Goal: Information Seeking & Learning: Learn about a topic

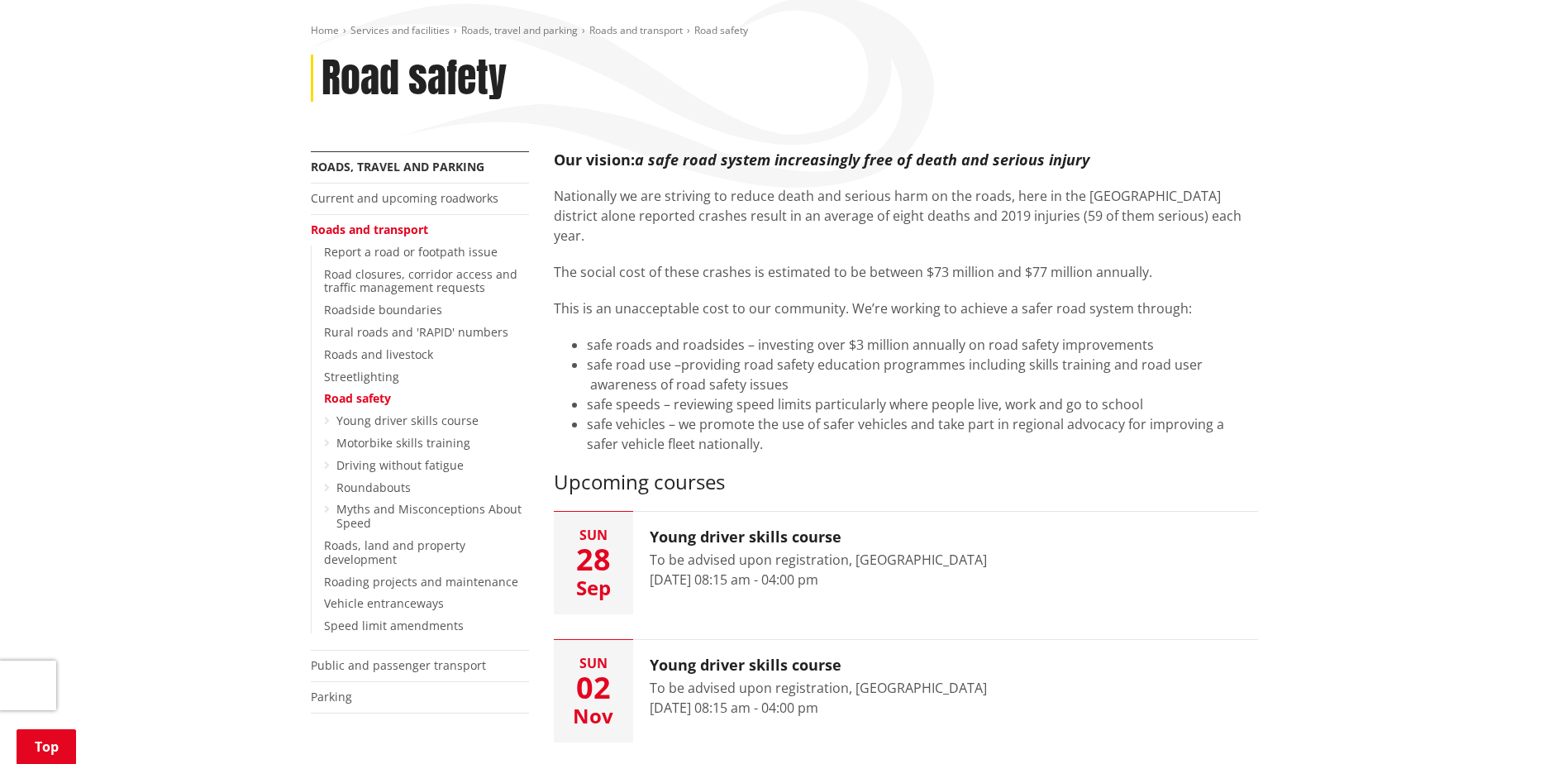
scroll to position [165, 0]
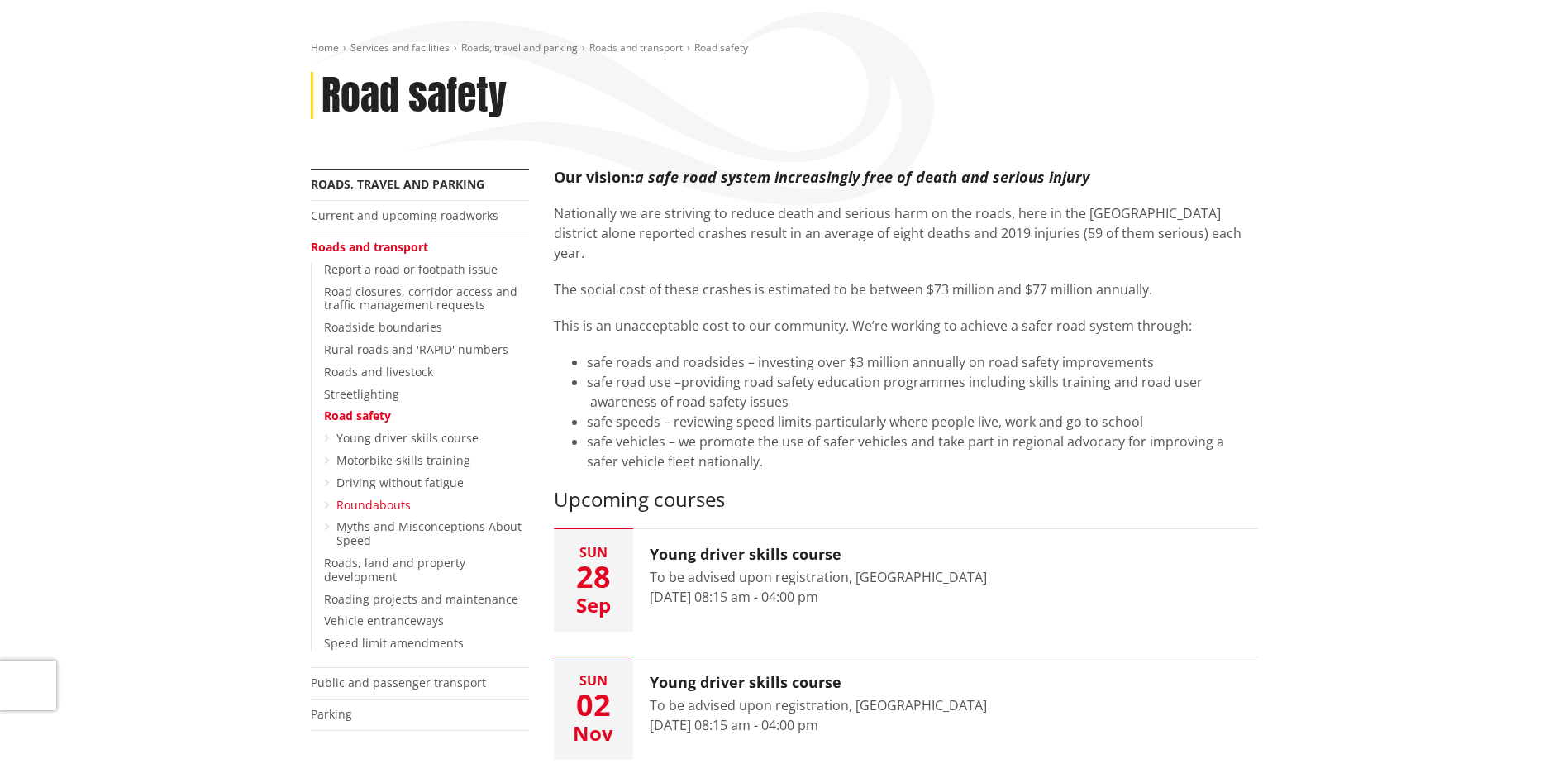
click at [350, 504] on link "Roundabouts" at bounding box center [373, 505] width 74 height 16
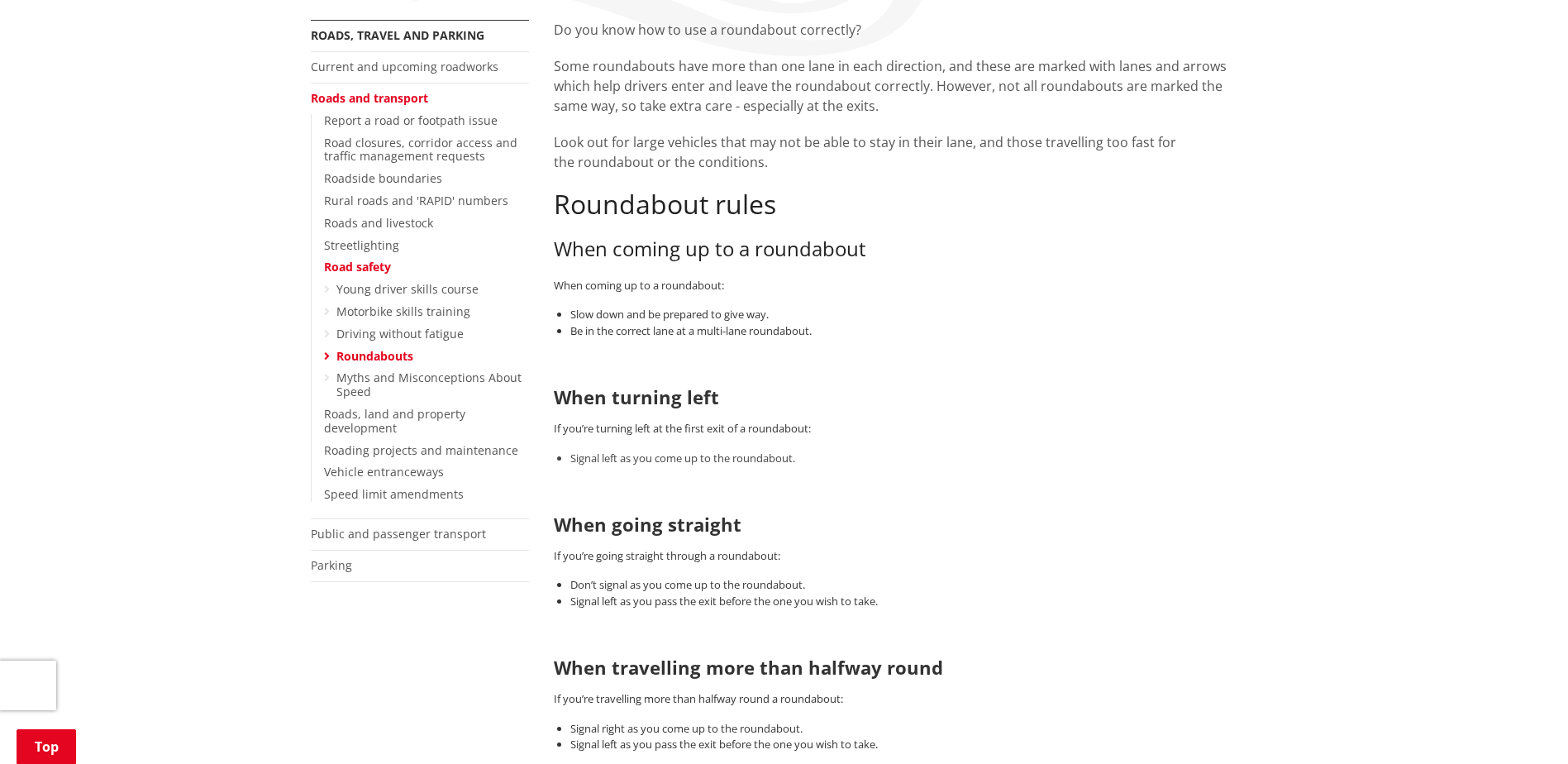
scroll to position [331, 0]
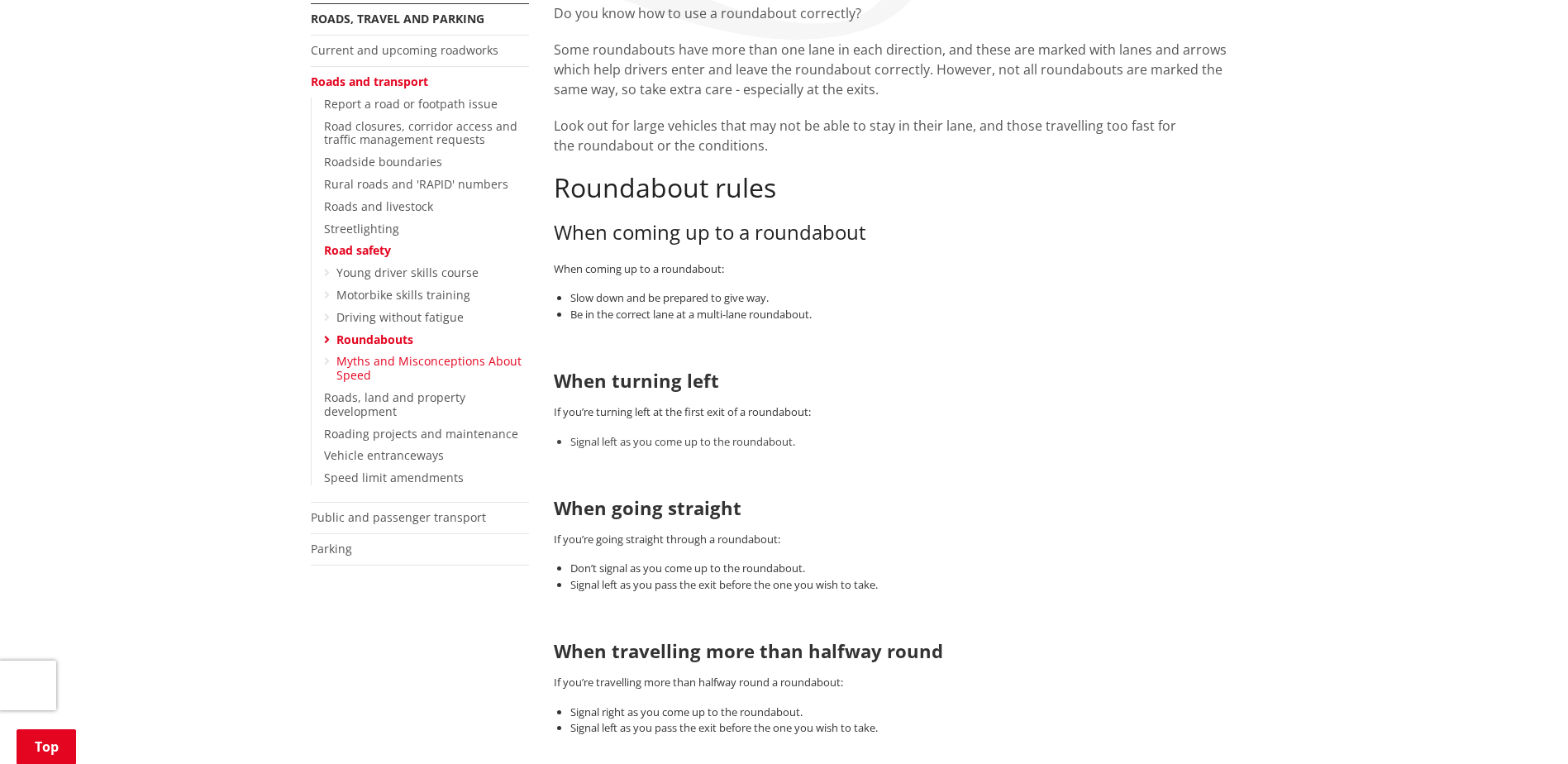
click at [351, 367] on link "Myths and Misconceptions About Speed" at bounding box center [429, 368] width 186 height 30
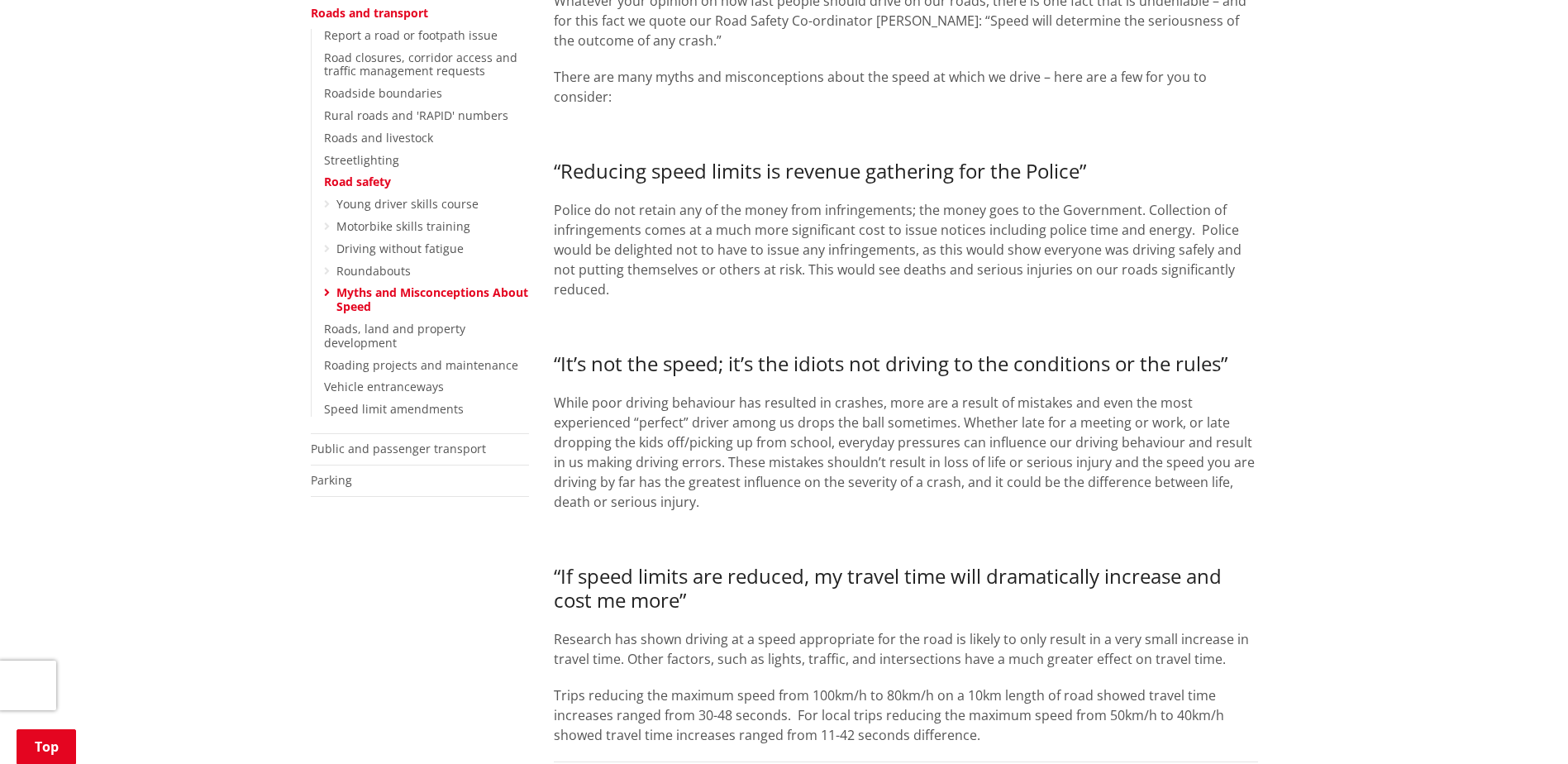
scroll to position [413, 0]
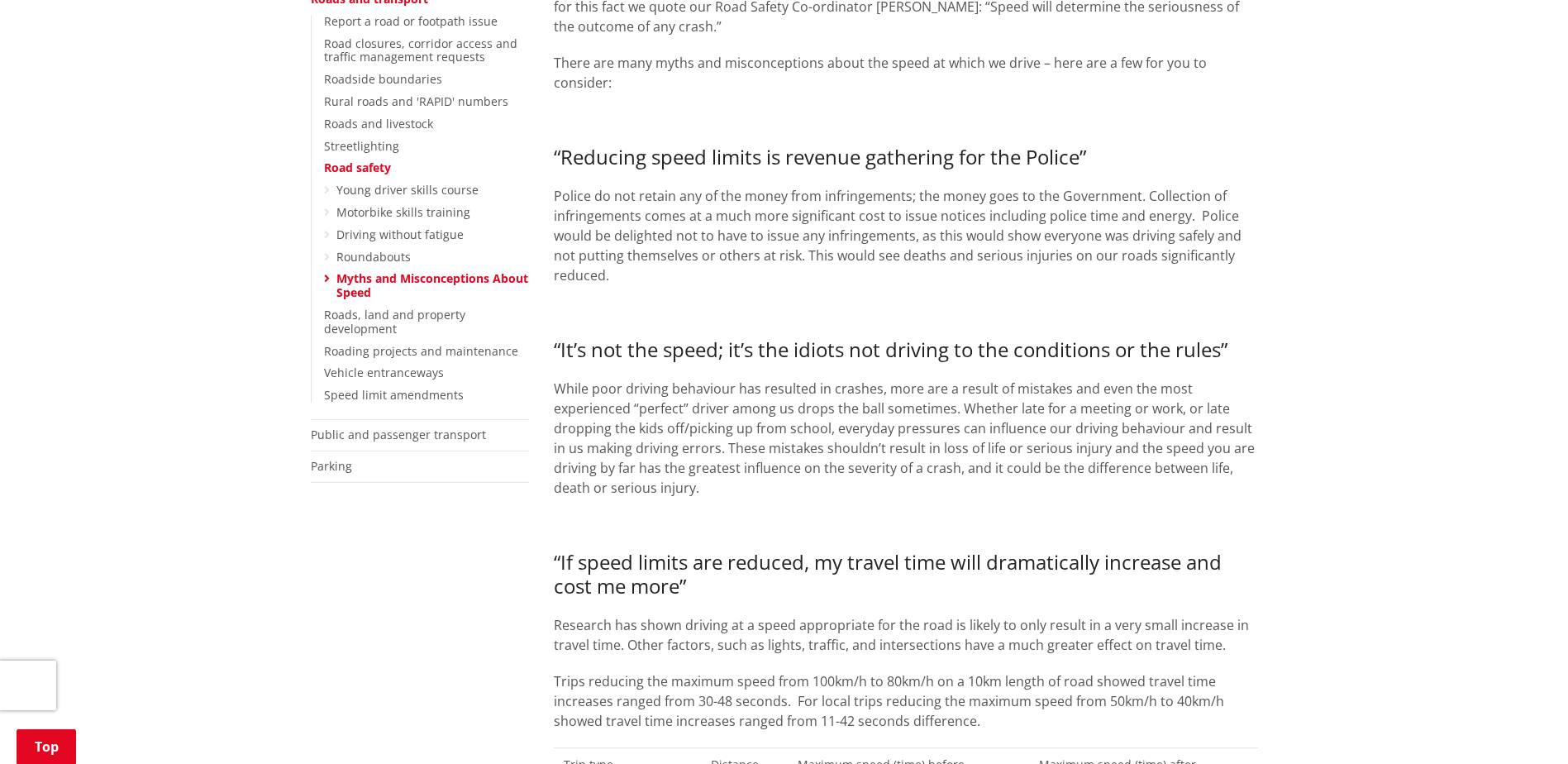
click at [356, 165] on link "Road safety" at bounding box center [358, 168] width 67 height 16
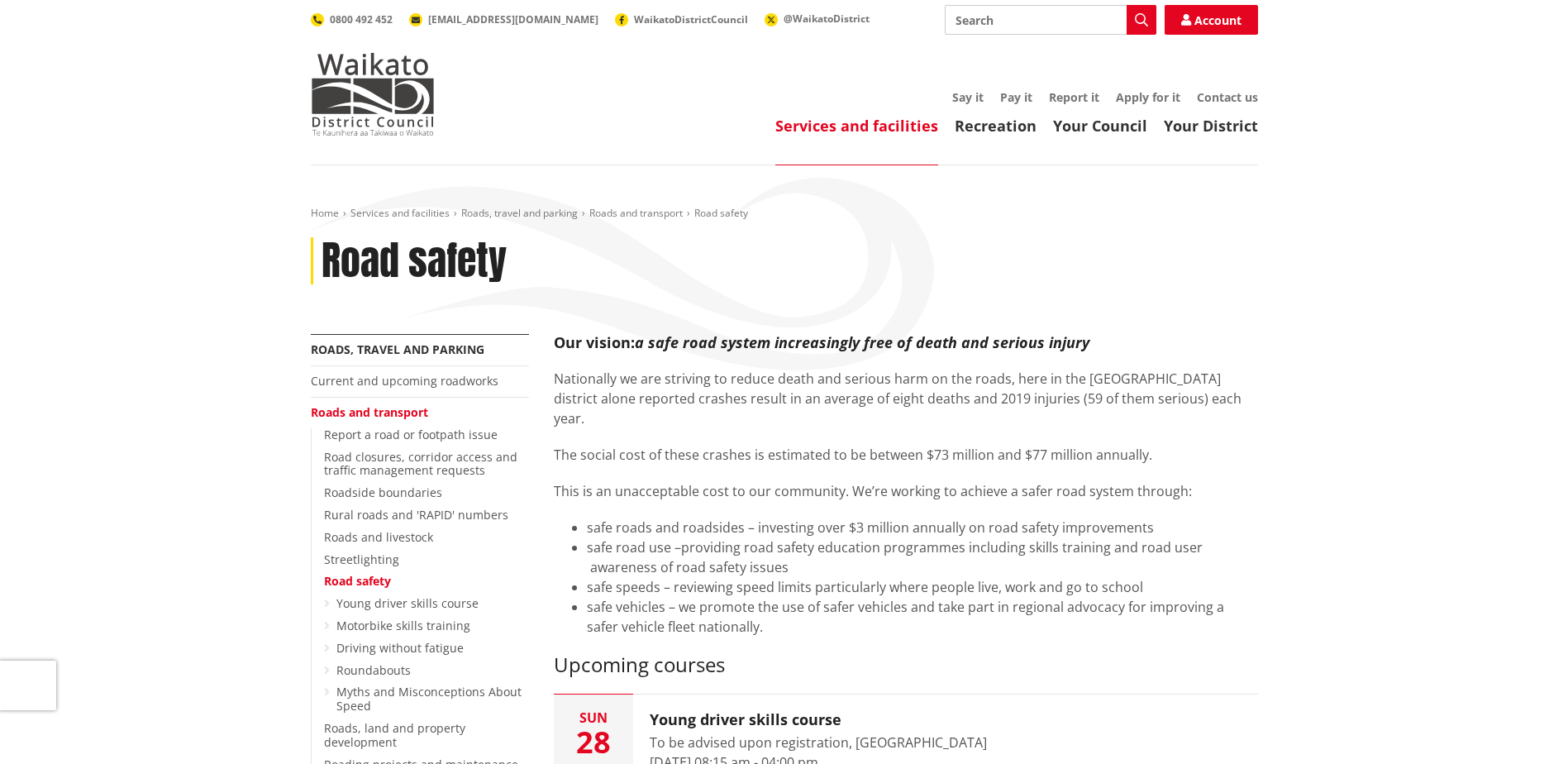
click at [675, 482] on p "This is an unacceptable cost to our community. We’re working to achieve a safer…" at bounding box center [906, 491] width 705 height 20
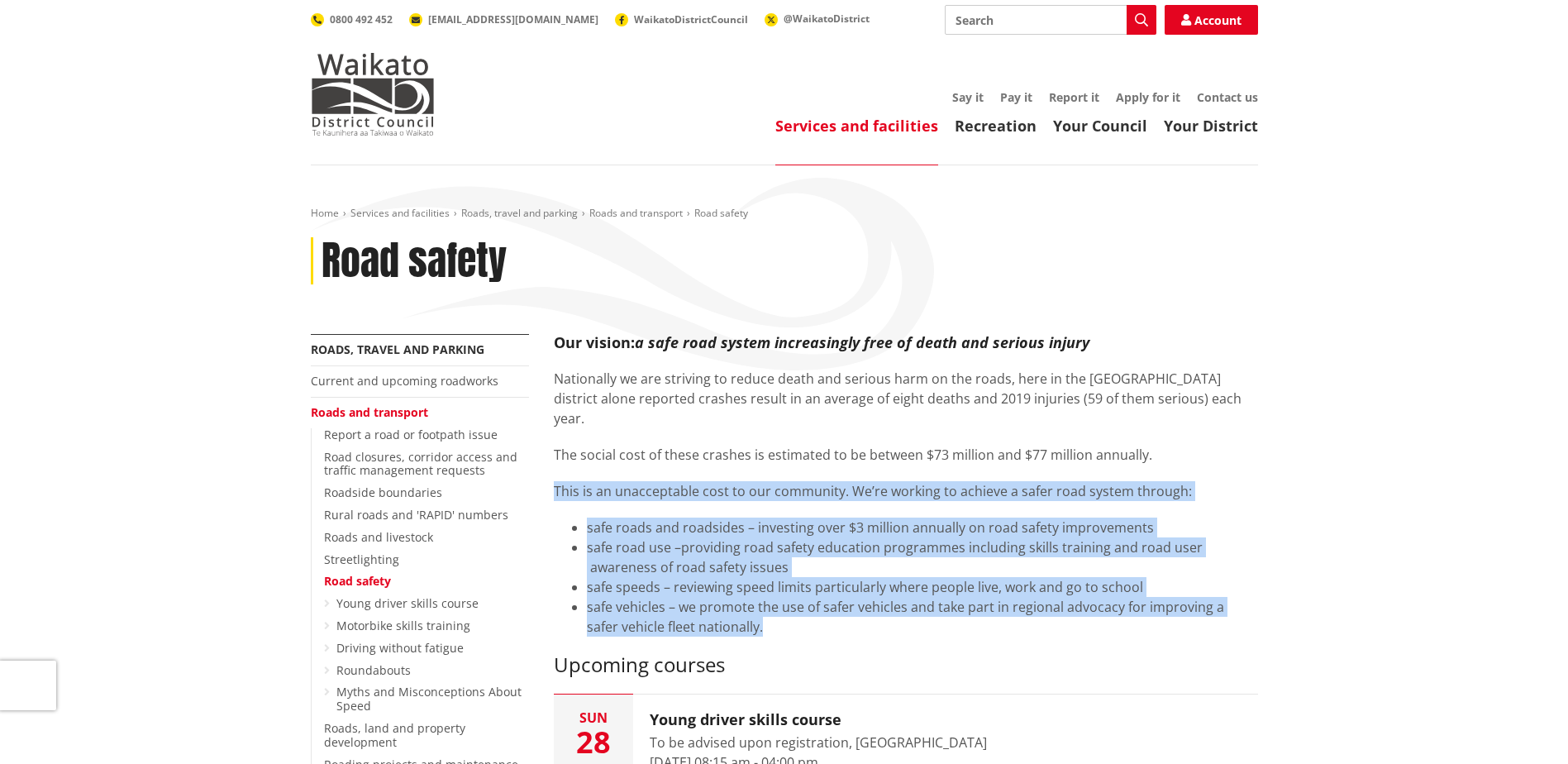
drag, startPoint x: 554, startPoint y: 469, endPoint x: 750, endPoint y: 607, distance: 239.7
click at [750, 607] on div "Our vision : a safe road system increasingly free of death and serious injury N…" at bounding box center [906, 506] width 705 height 343
drag, startPoint x: 750, startPoint y: 607, endPoint x: 646, endPoint y: 470, distance: 172.0
copy div "This is an unacceptable cost to our community. We’re working to achieve a safer…"
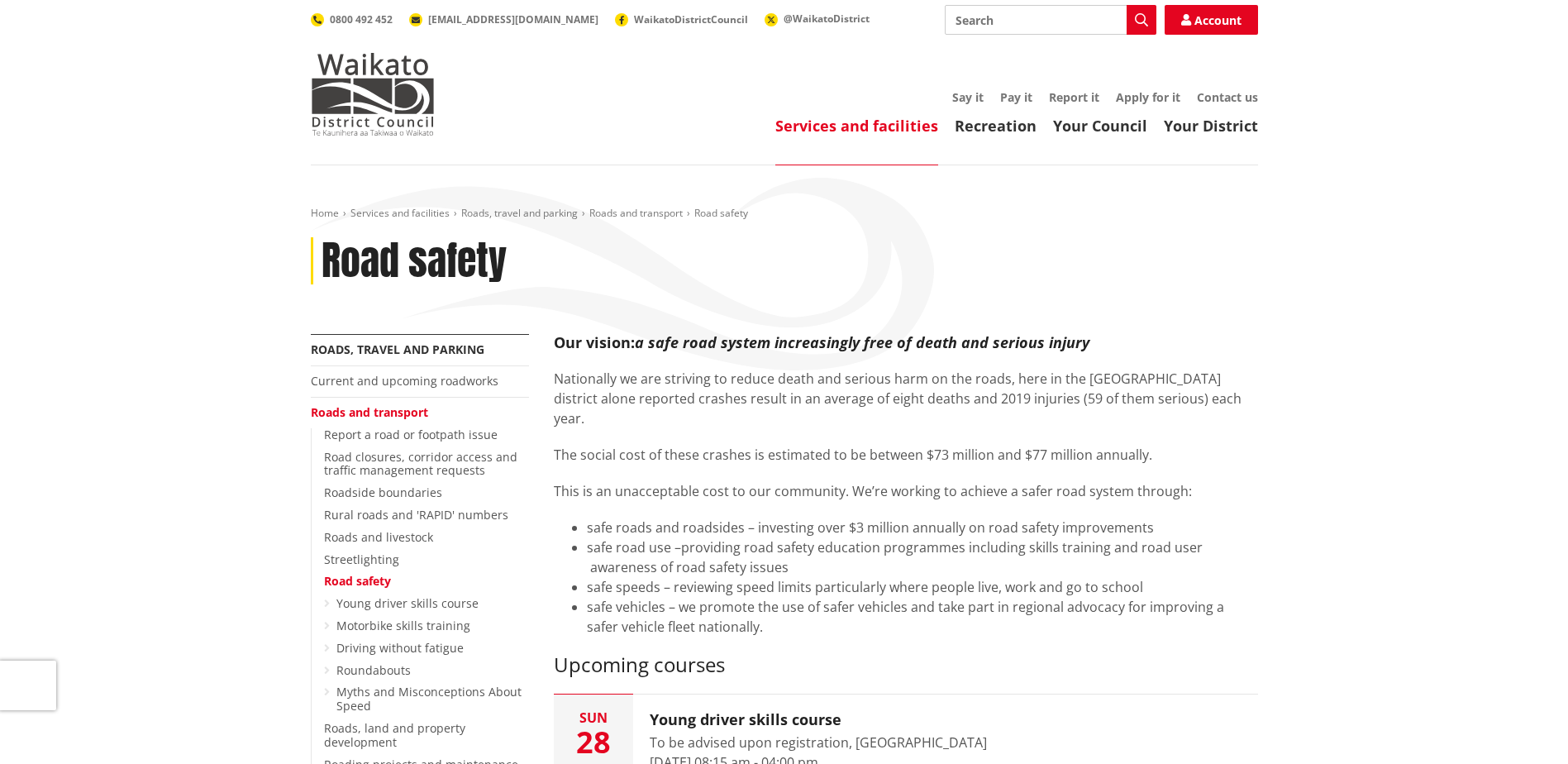
click at [891, 624] on div "Our vision : a safe road system increasingly free of death and serious injury N…" at bounding box center [906, 506] width 705 height 343
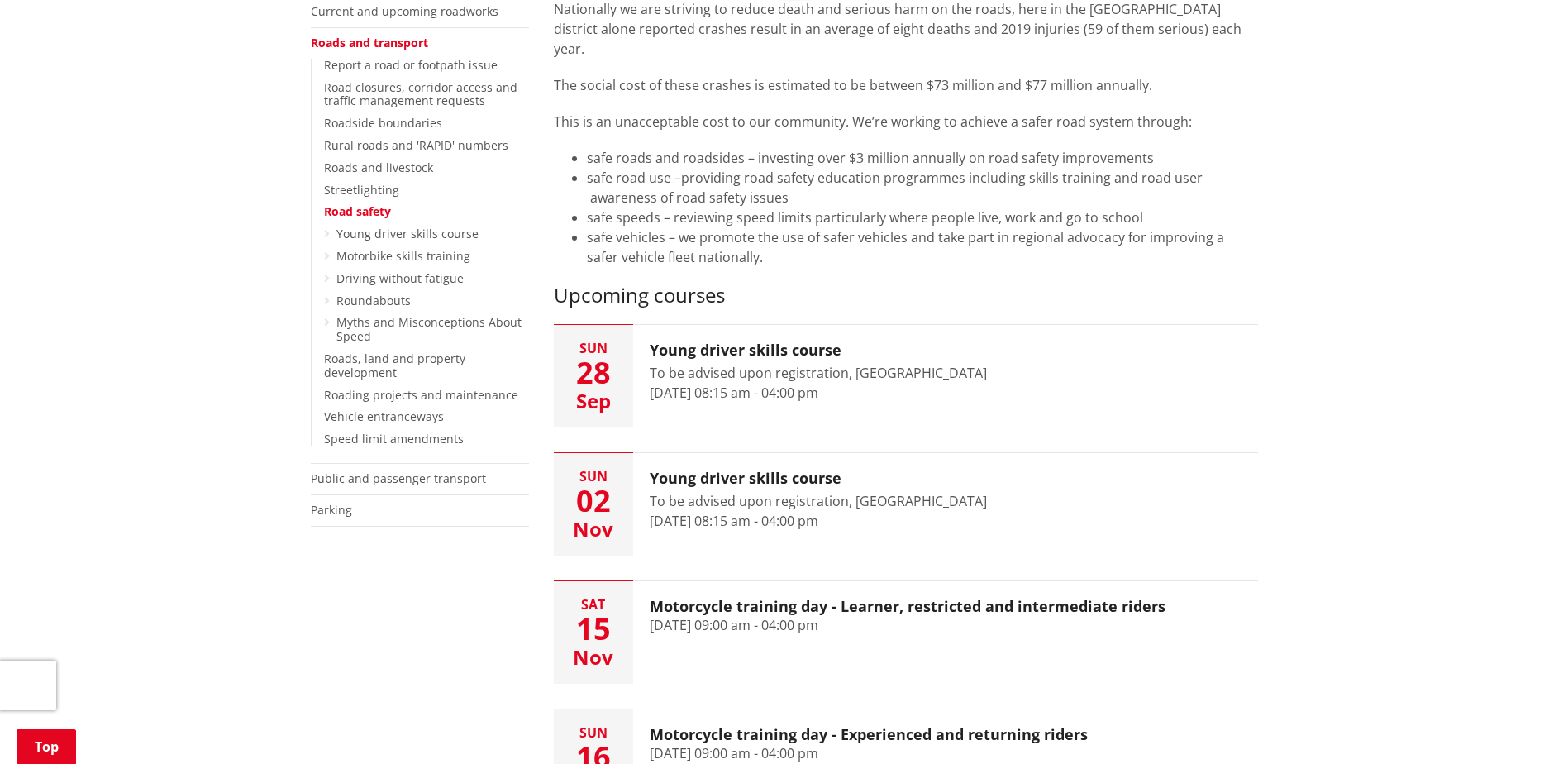
scroll to position [331, 0]
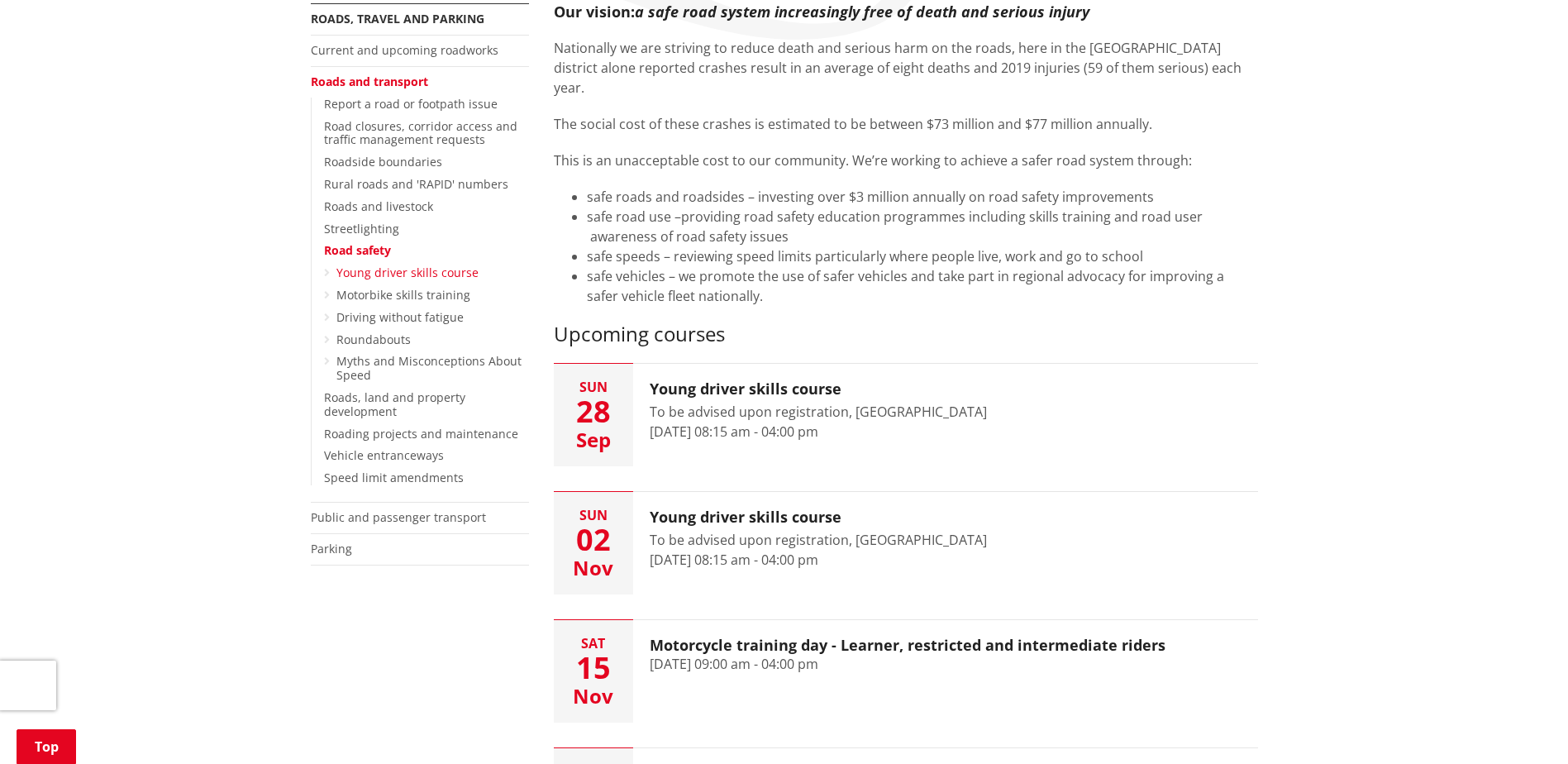
click at [419, 271] on link "Young driver skills course" at bounding box center [407, 273] width 143 height 16
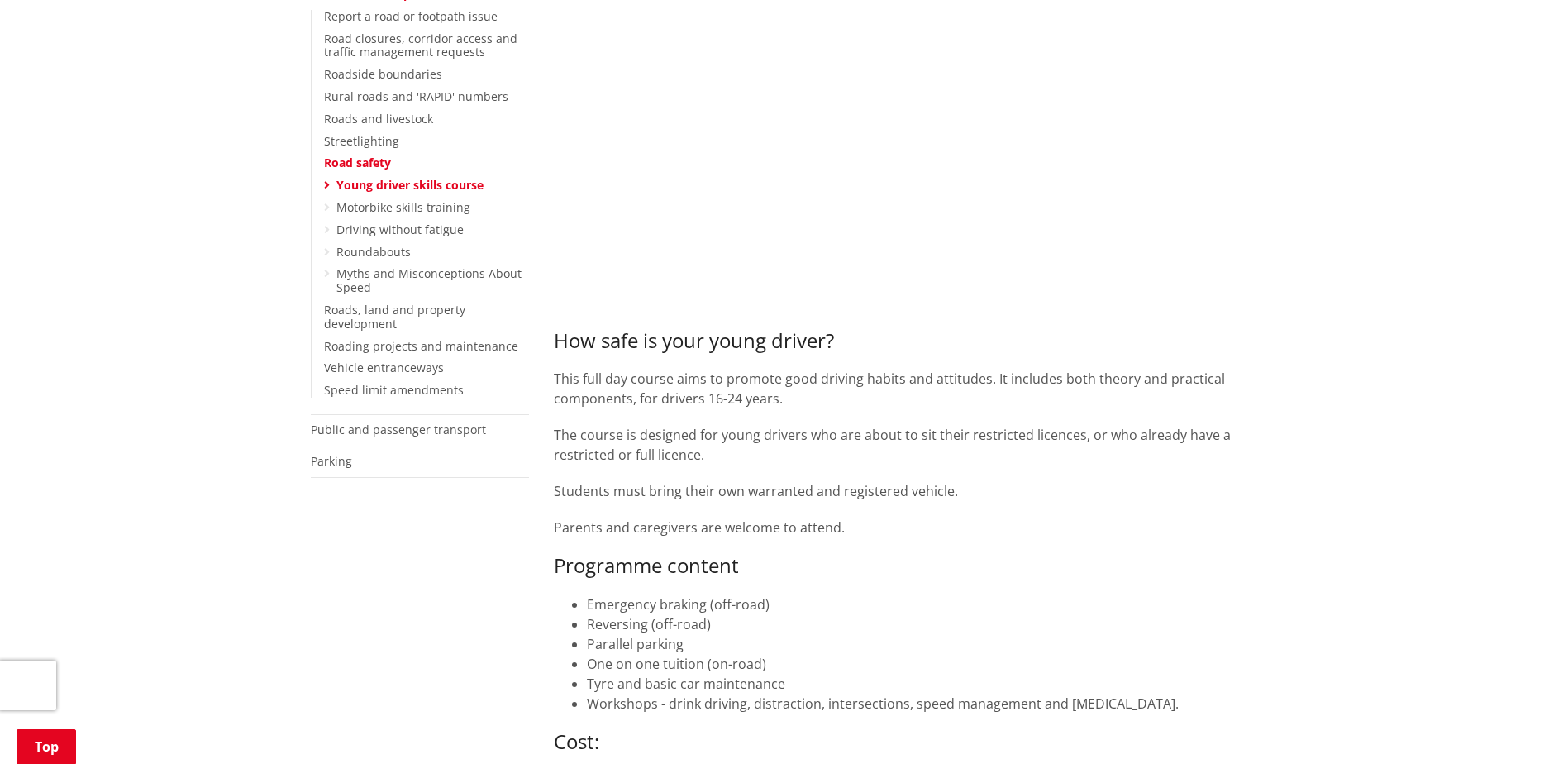
scroll to position [413, 0]
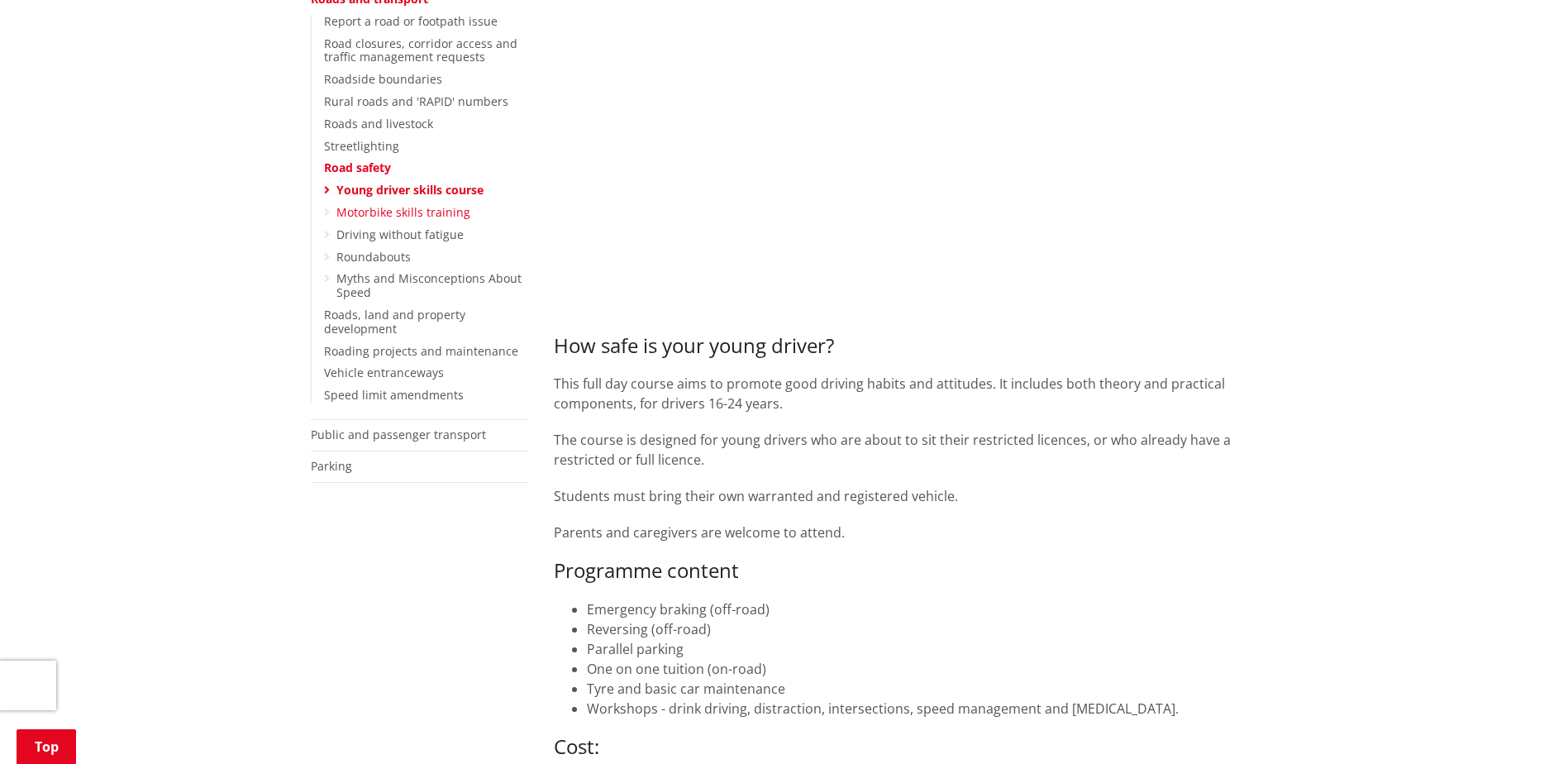
click at [399, 209] on link "Motorbike skills training" at bounding box center [403, 213] width 134 height 16
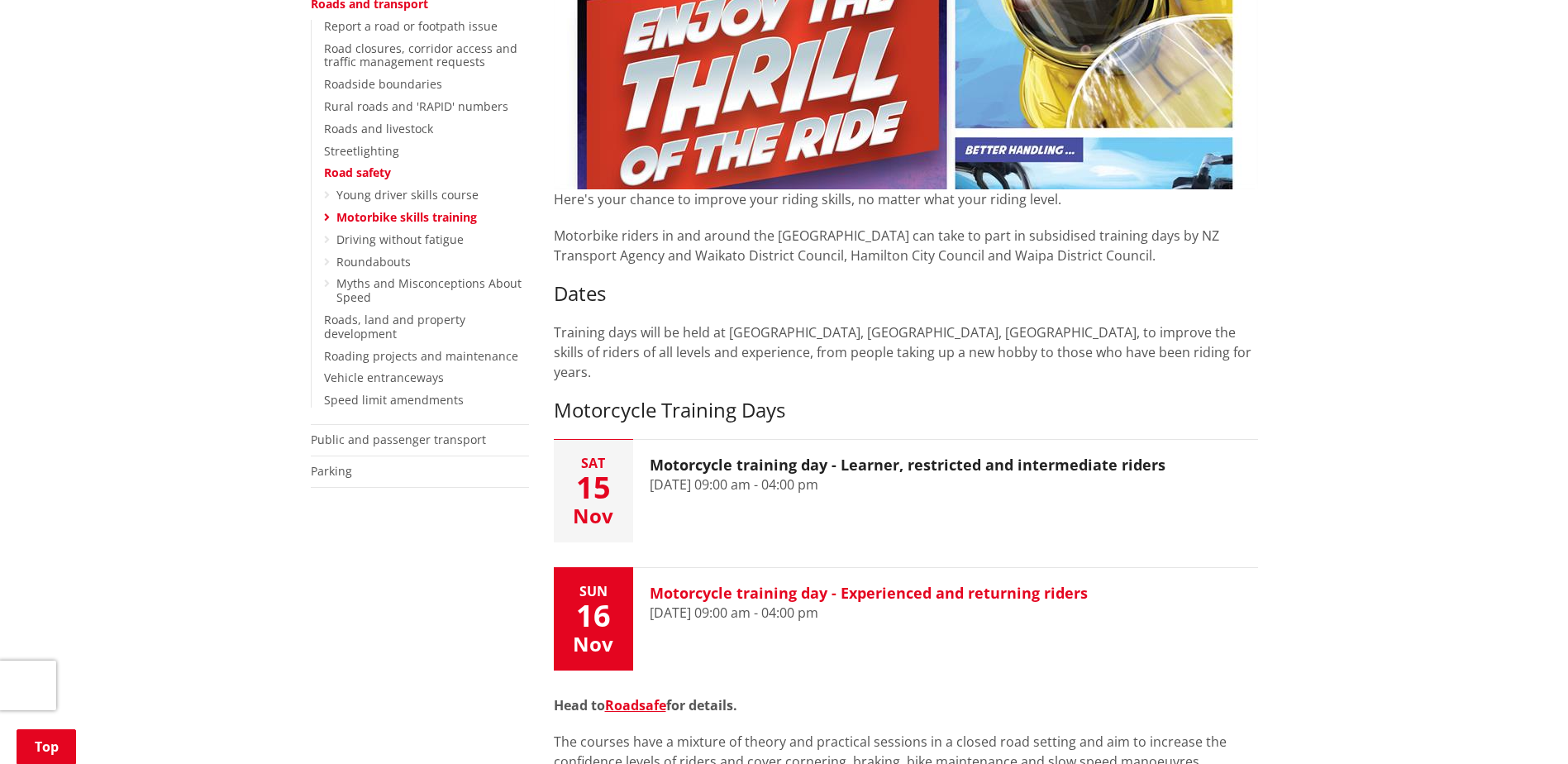
scroll to position [413, 0]
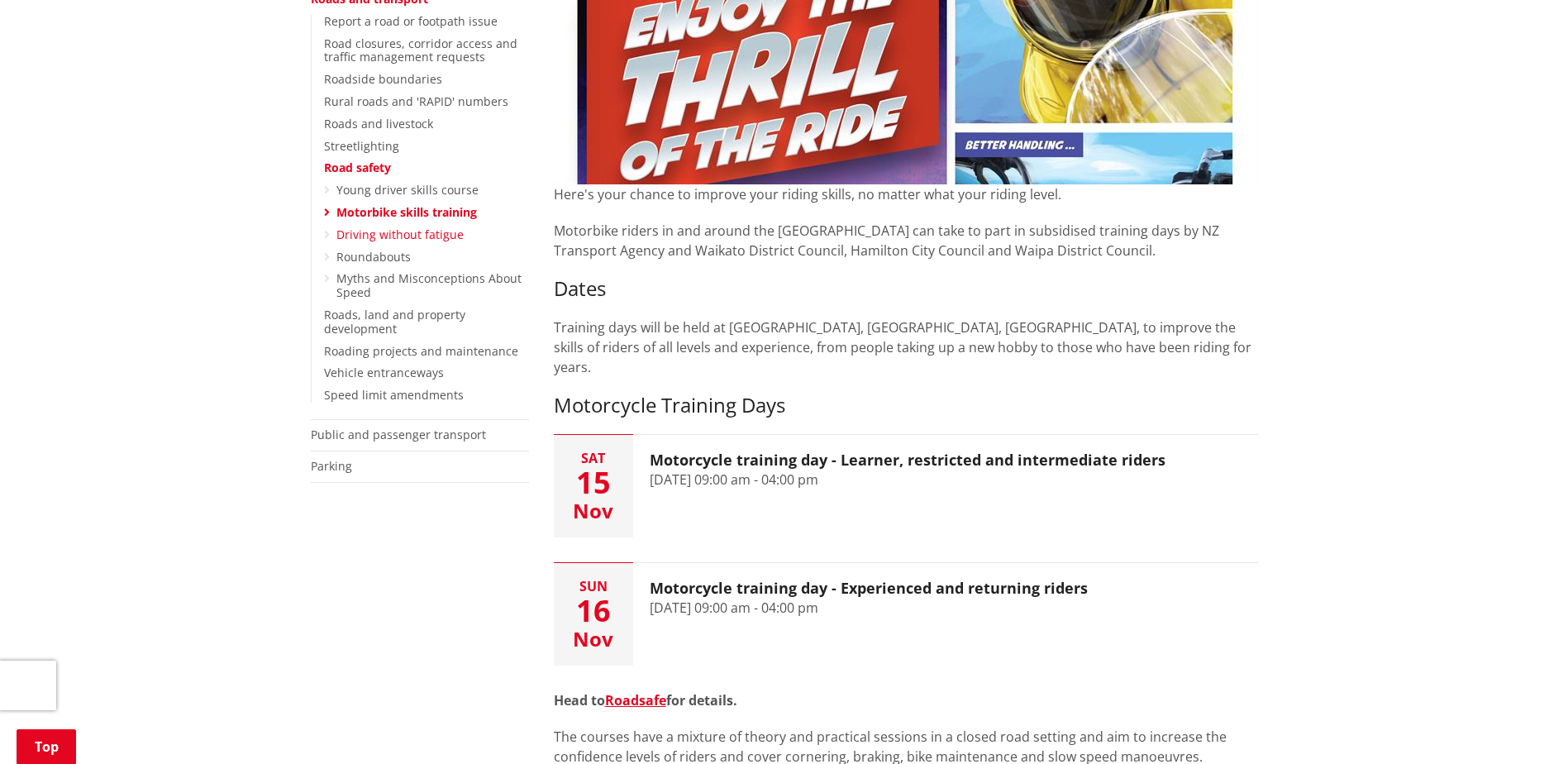
click at [374, 229] on link "Driving without fatigue" at bounding box center [400, 235] width 127 height 16
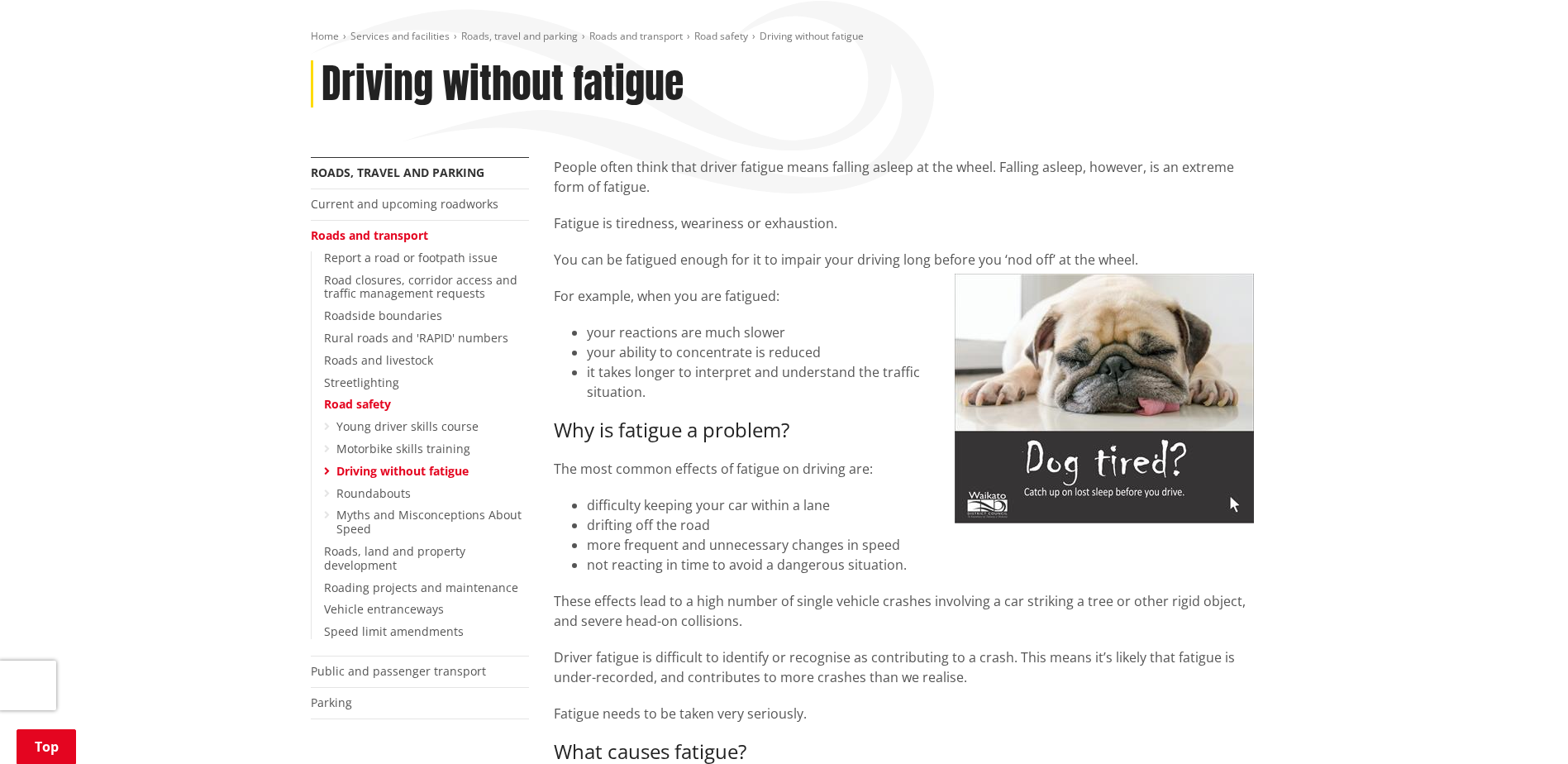
scroll to position [82, 0]
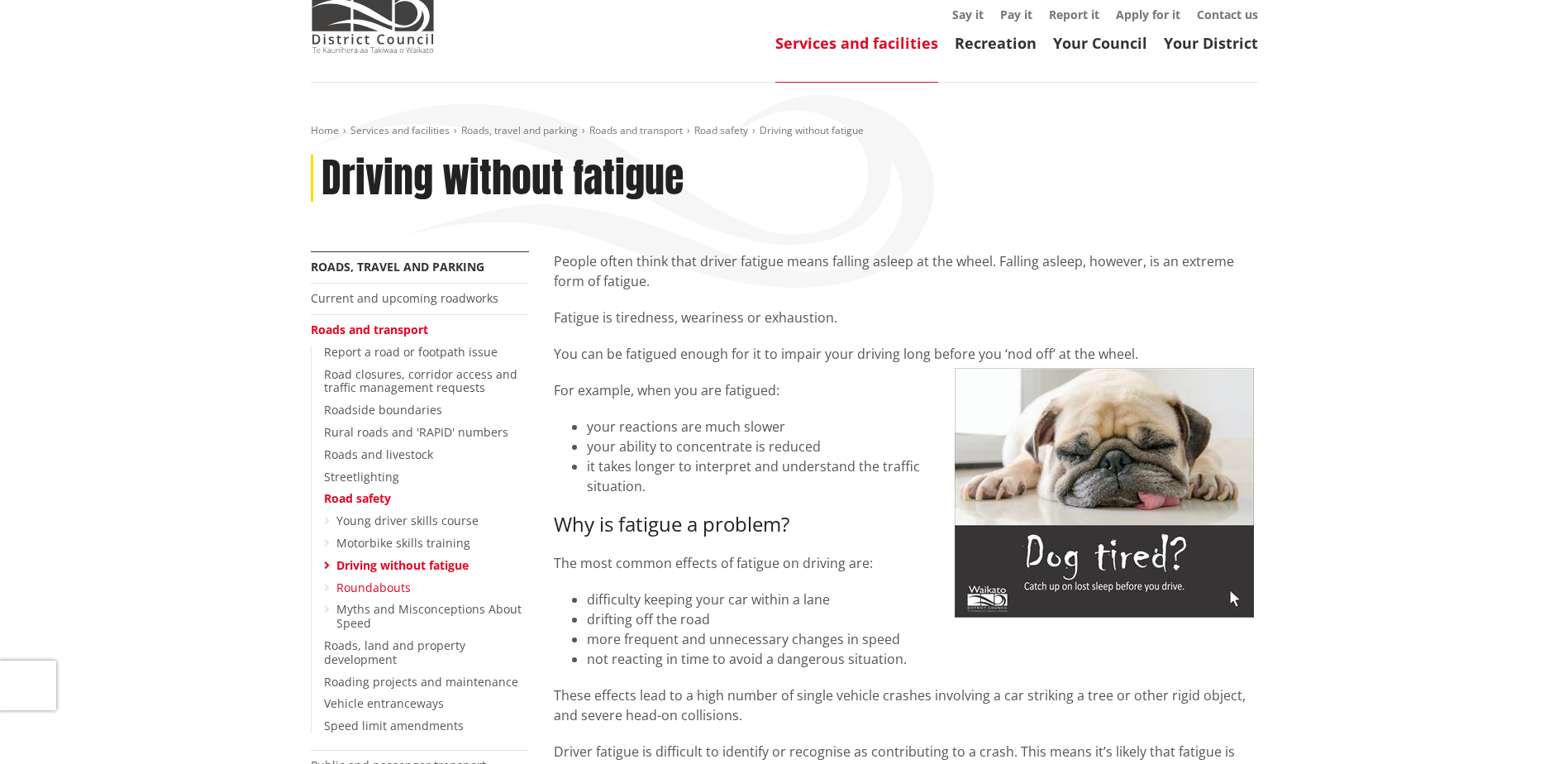
drag, startPoint x: 360, startPoint y: 582, endPoint x: 382, endPoint y: 582, distance: 22.0
click at [360, 582] on link "Roundabouts" at bounding box center [373, 587] width 74 height 16
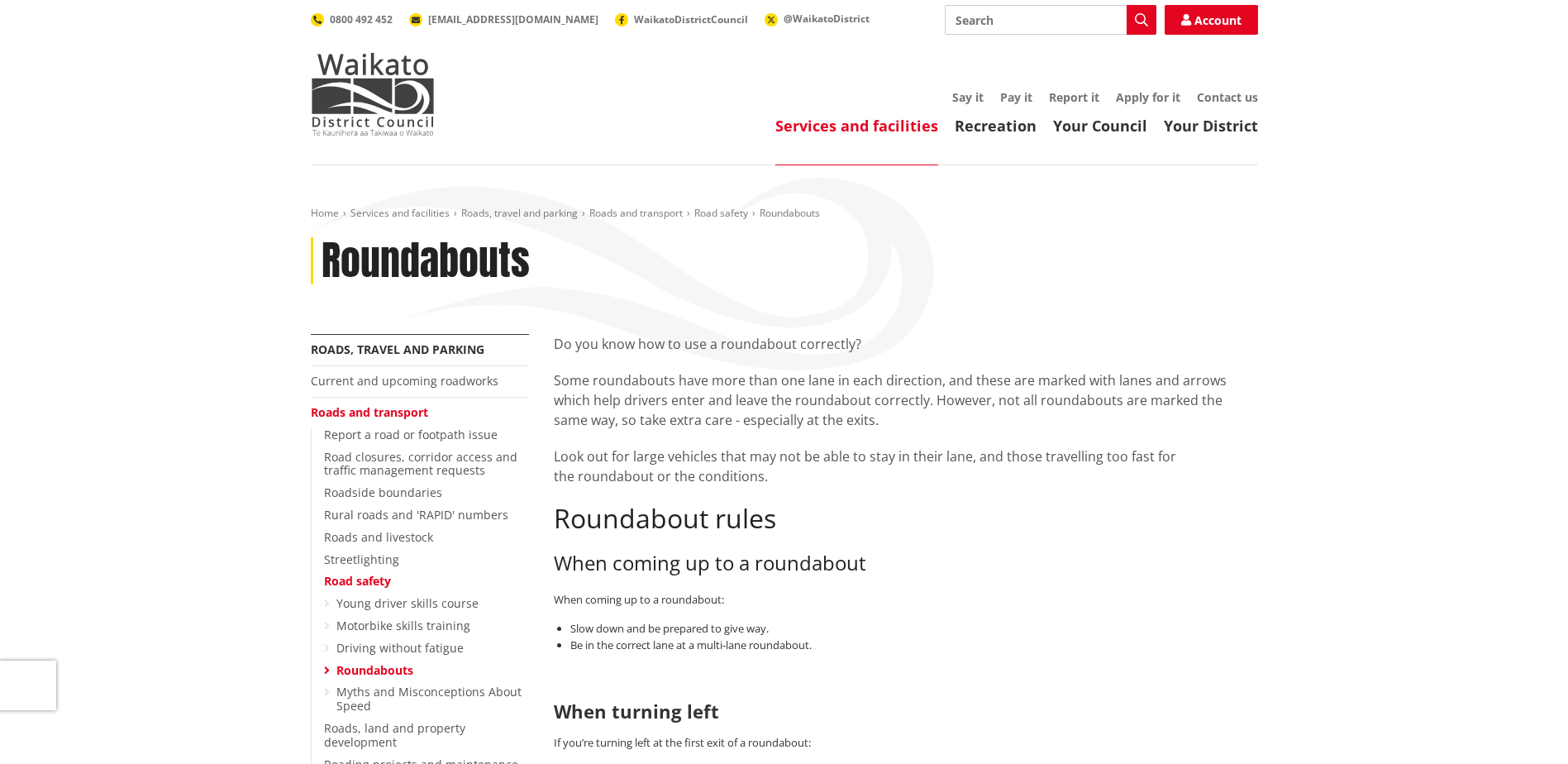
click at [696, 397] on p "Some roundabouts have more than one lane in each direc​tion, and these are mark…" at bounding box center [906, 400] width 705 height 59
click at [560, 376] on p "Some roundabouts have more than one lane in each direc​tion, and these are mark…" at bounding box center [906, 400] width 705 height 59
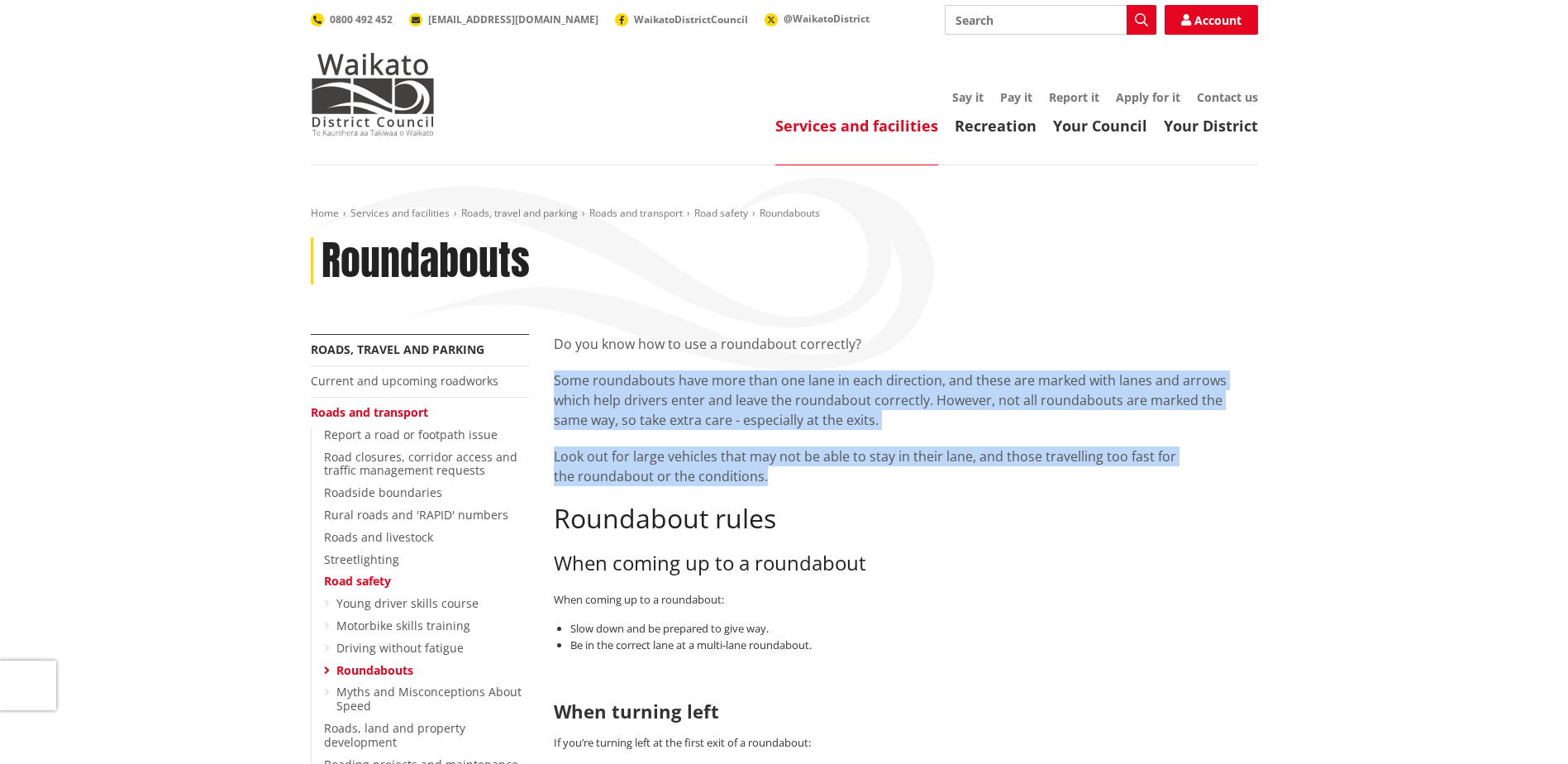
drag, startPoint x: 554, startPoint y: 376, endPoint x: 816, endPoint y: 475, distance: 280.1
click at [816, 475] on div "Do you know how to use a roundabout correctly? Some roundabouts have more than …" at bounding box center [906, 717] width 705 height 766
copy div "Some roundabouts have more than one lane in each direc​tion, and these are mark…"
click at [413, 695] on link "Myths and Misconceptions About Speed" at bounding box center [429, 699] width 186 height 30
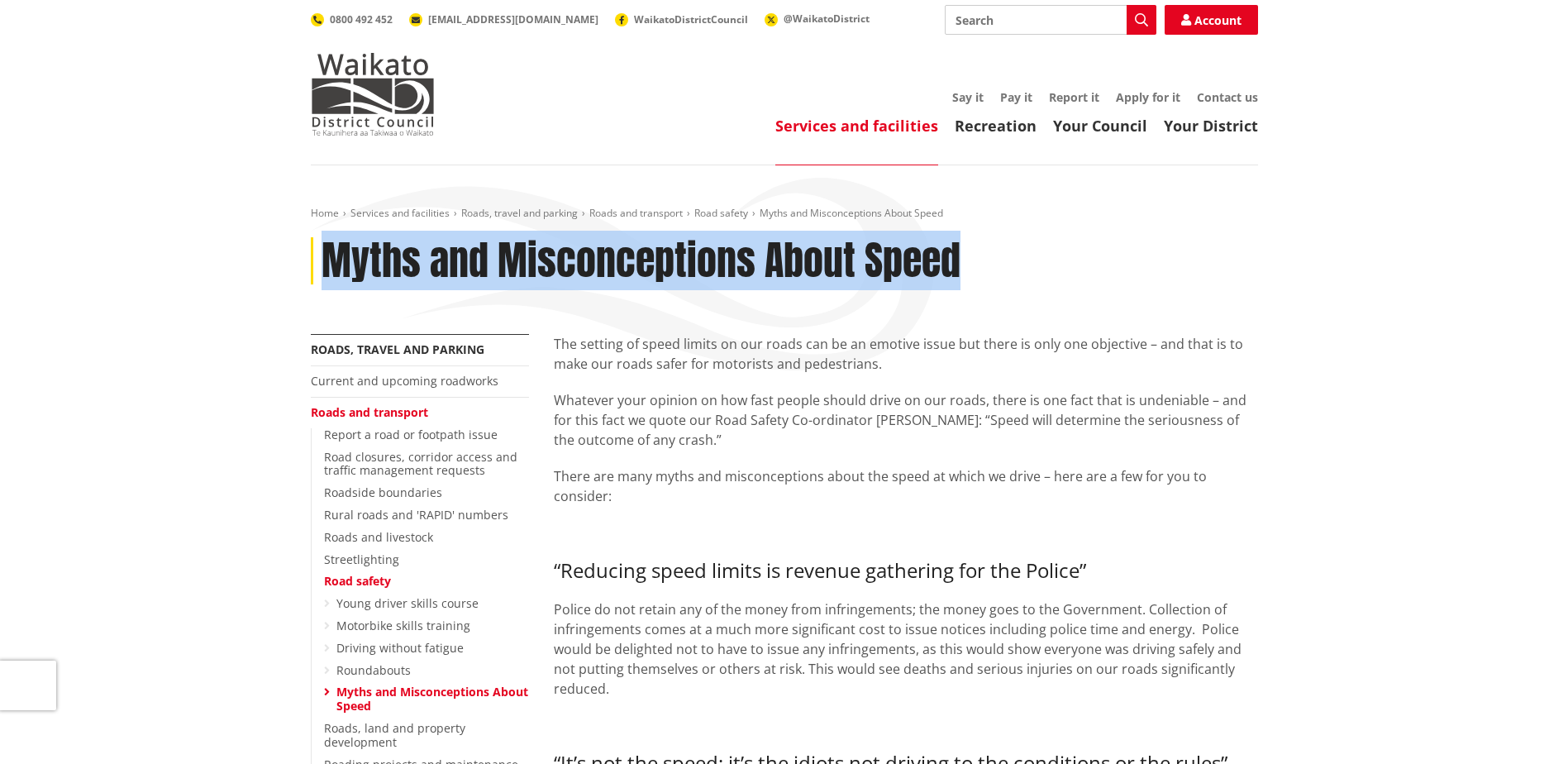
drag, startPoint x: 331, startPoint y: 255, endPoint x: 979, endPoint y: 251, distance: 648.0
click at [980, 251] on div "Myths and Misconceptions About Speed" at bounding box center [784, 261] width 948 height 48
drag, startPoint x: 979, startPoint y: 251, endPoint x: 856, endPoint y: 249, distance: 123.0
copy h1 "Myths and Misconceptions About Speed"
drag, startPoint x: 370, startPoint y: 668, endPoint x: 382, endPoint y: 668, distance: 12.0
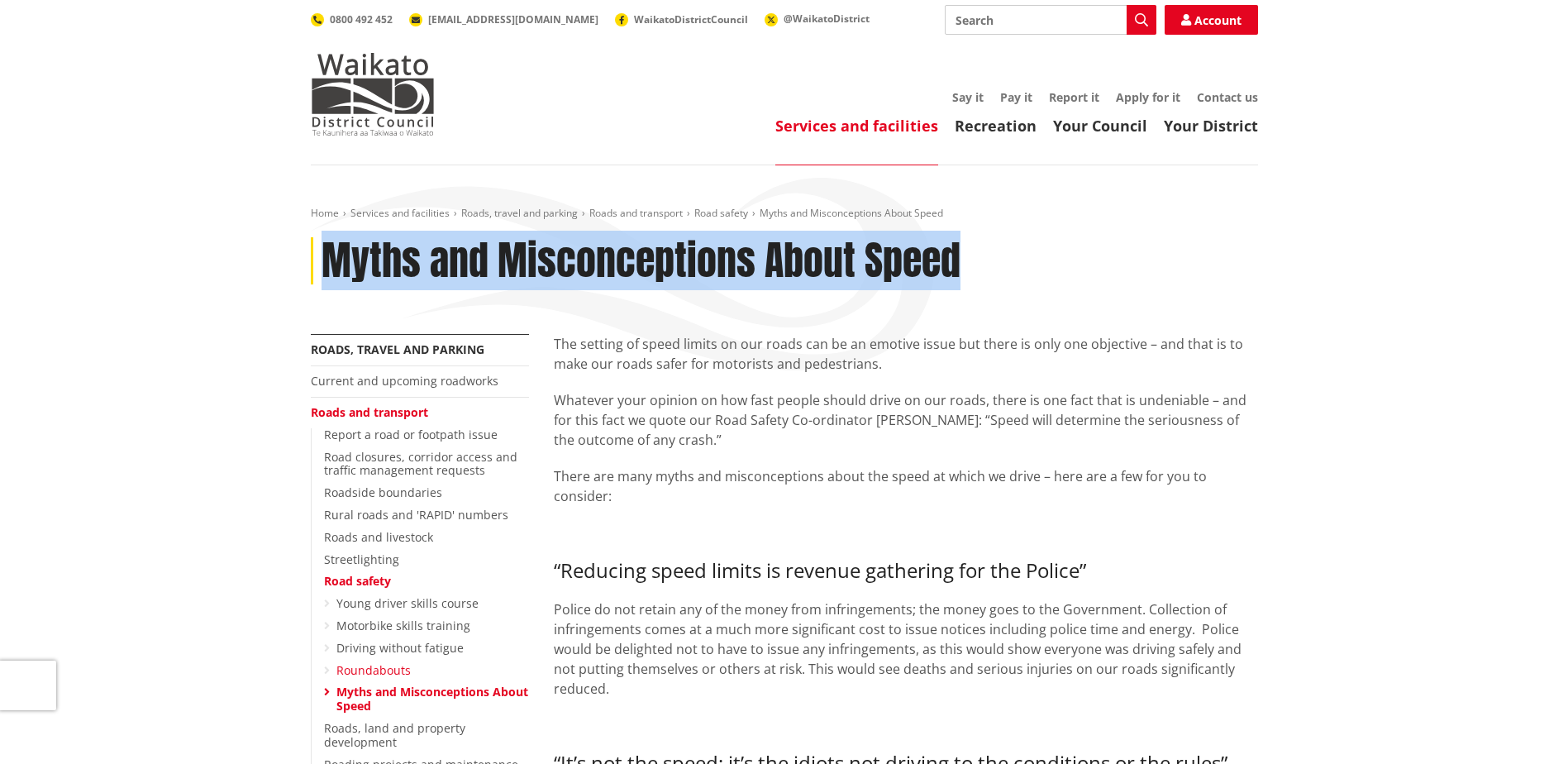
click at [370, 668] on link "Roundabouts" at bounding box center [373, 671] width 74 height 16
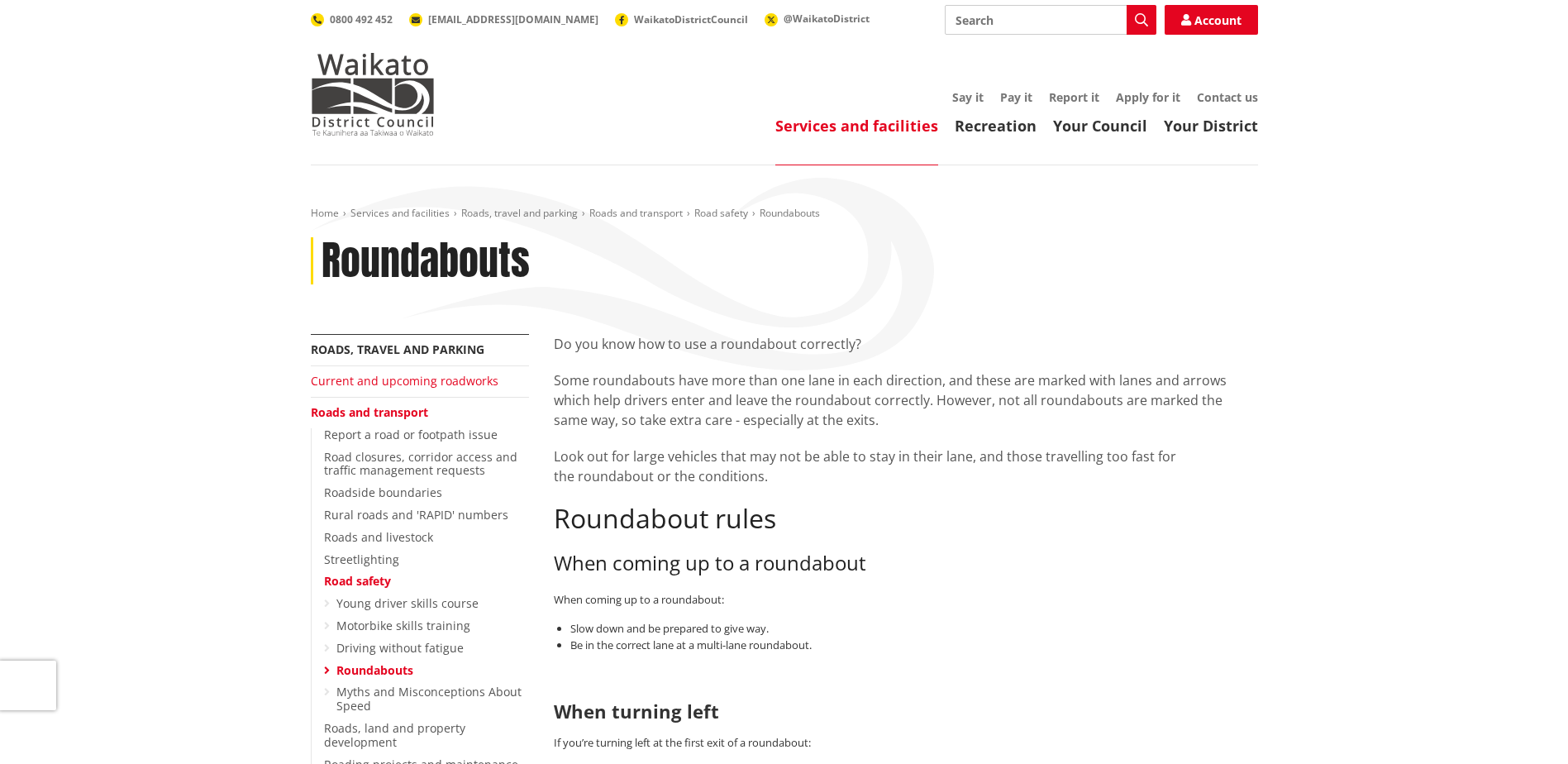
click at [411, 375] on link "Current and upcoming roadworks" at bounding box center [404, 381] width 187 height 16
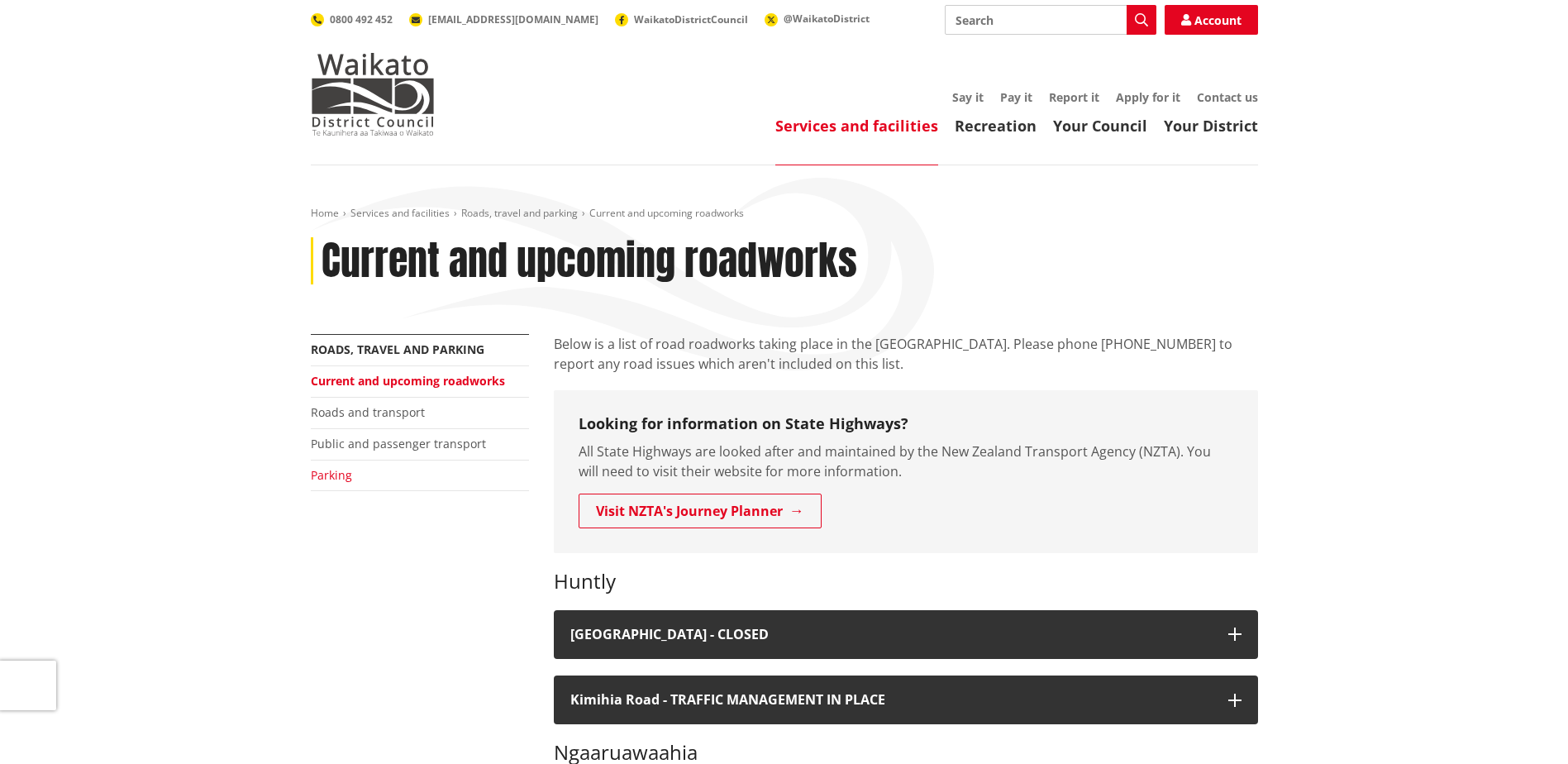
click at [338, 474] on link "Parking" at bounding box center [332, 475] width 41 height 16
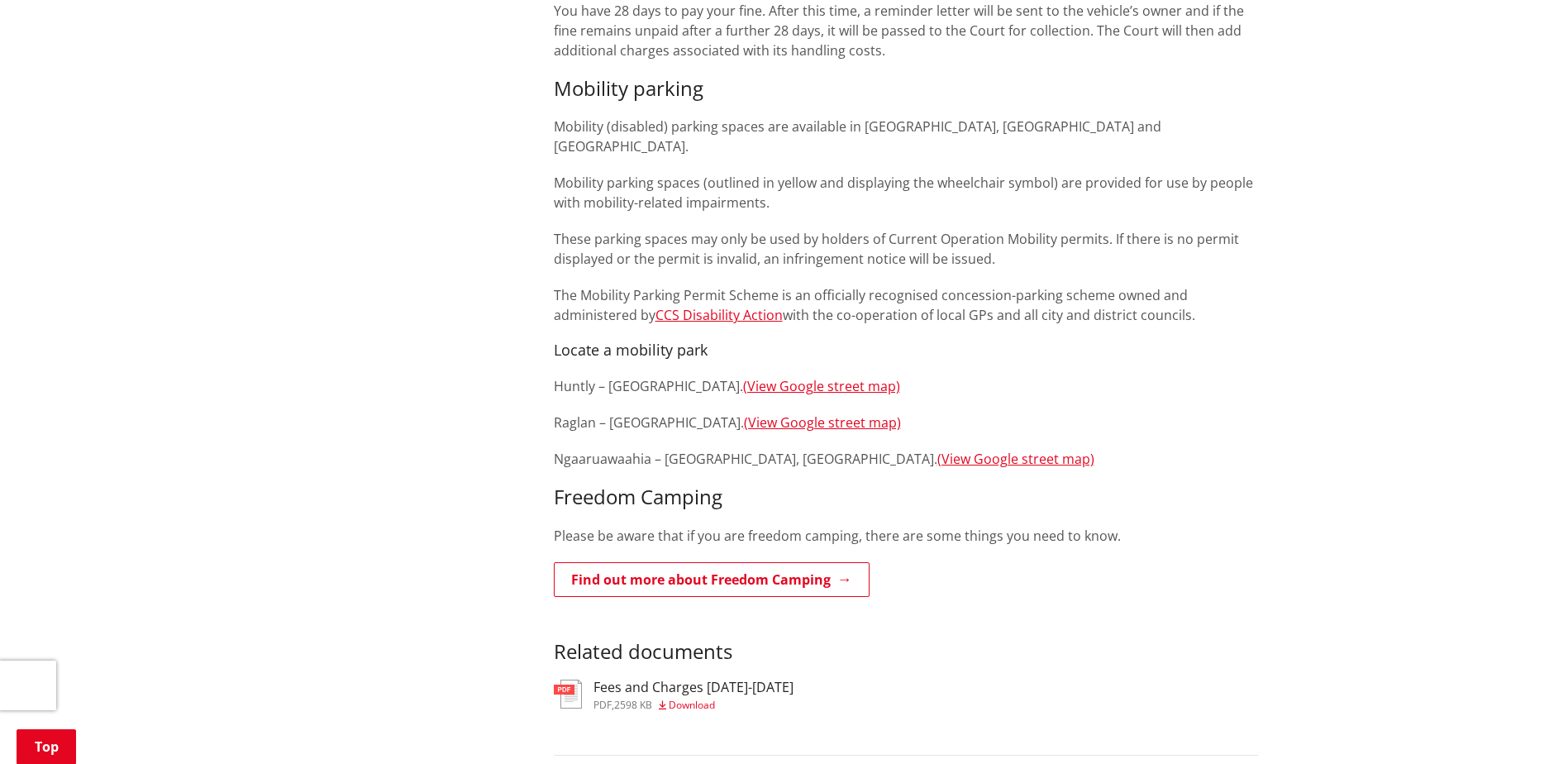
scroll to position [1075, 0]
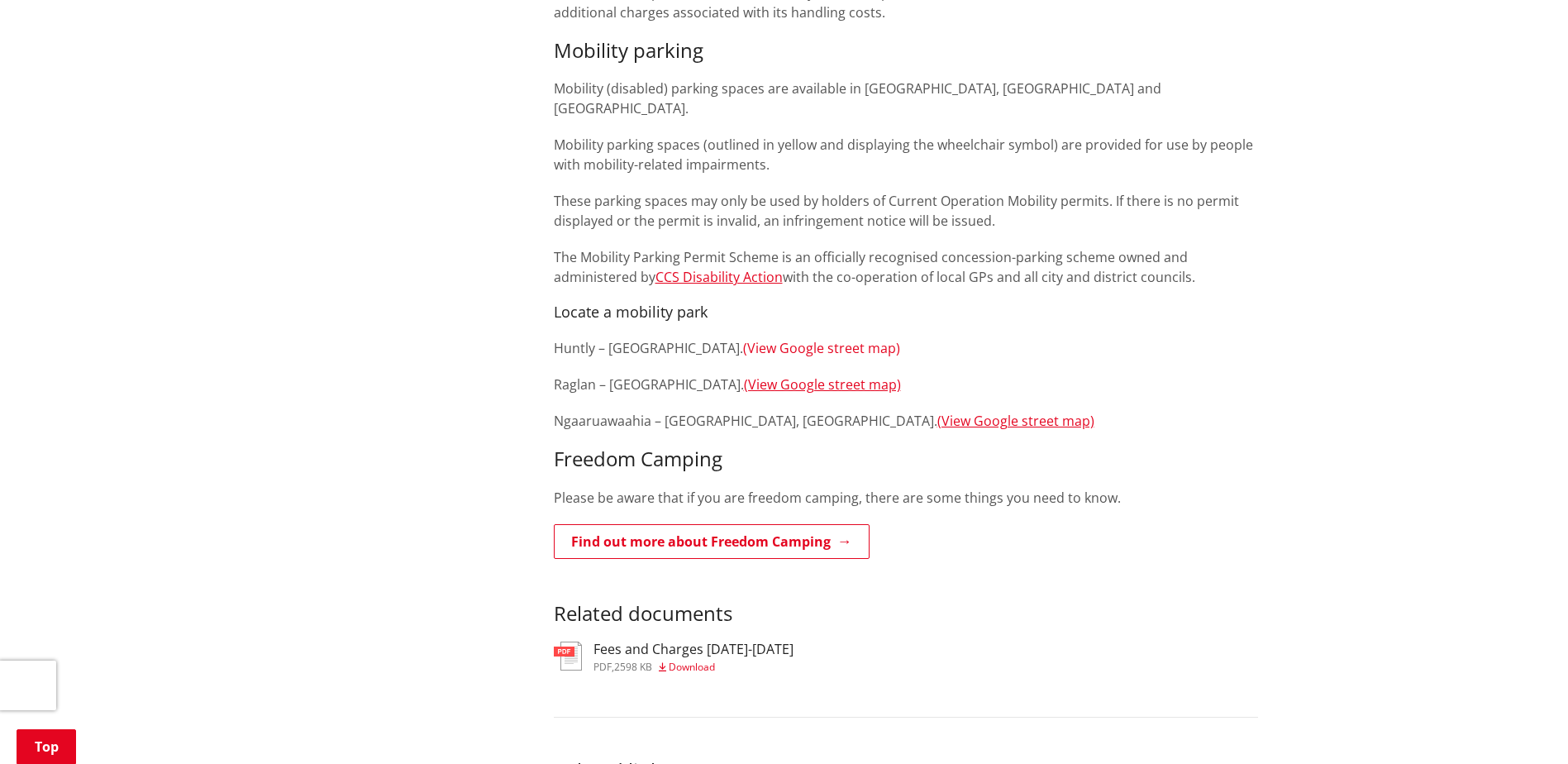
click at [824, 339] on link "(View Google street map)" at bounding box center [821, 348] width 157 height 18
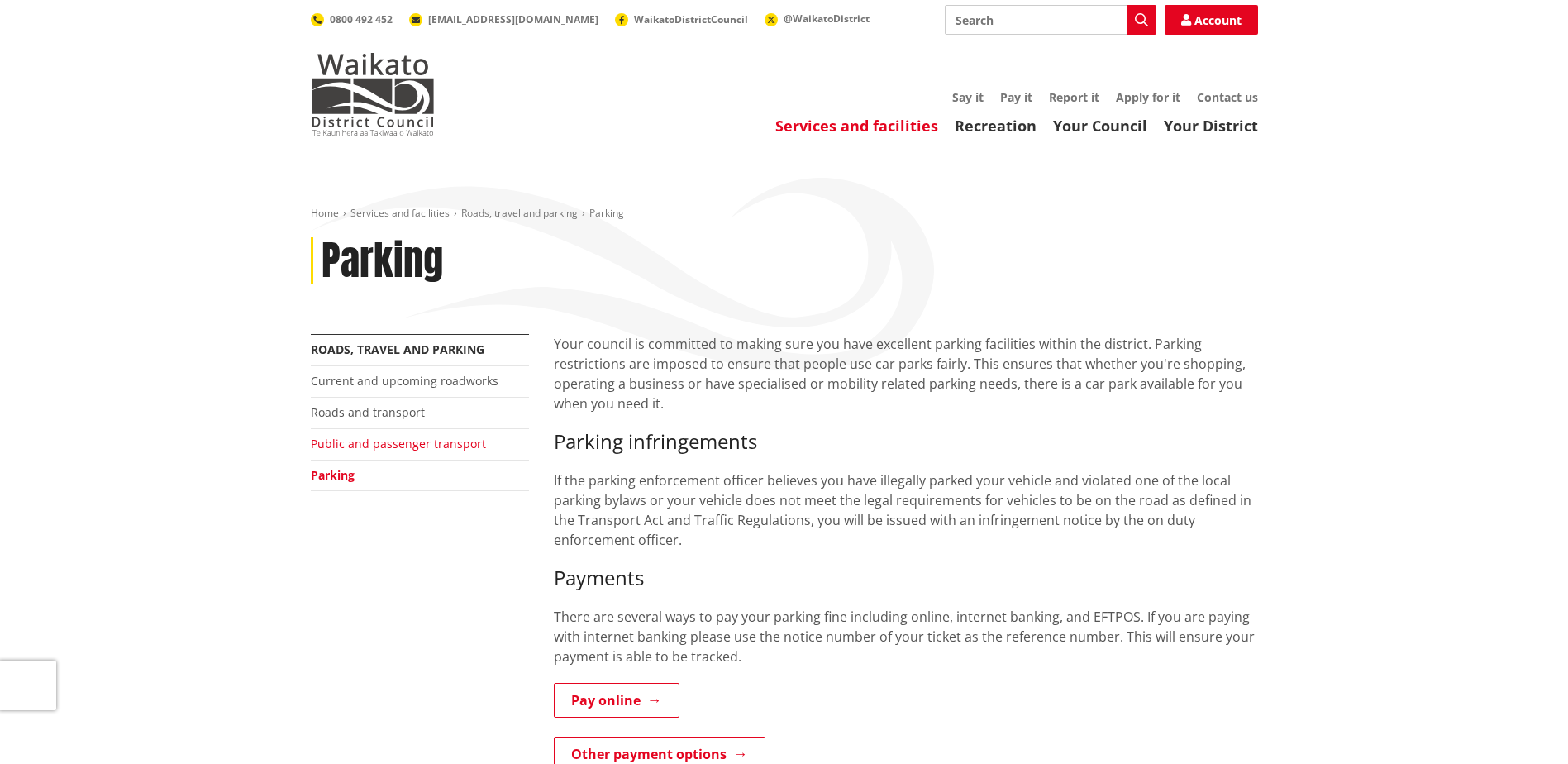
click at [383, 446] on link "Public and passenger transport" at bounding box center [399, 444] width 176 height 16
click at [377, 416] on link "Roads and transport" at bounding box center [368, 412] width 114 height 16
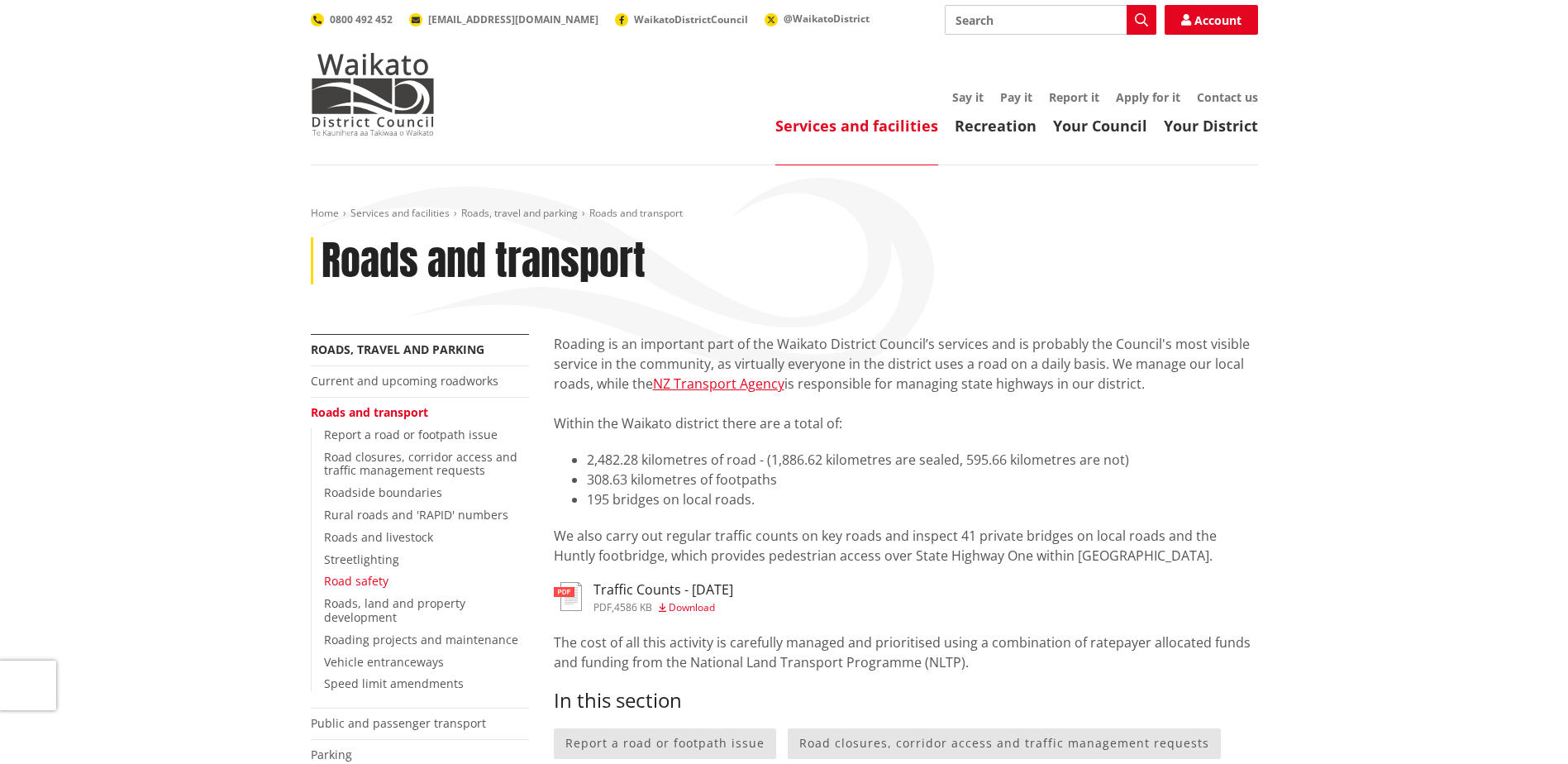
click at [346, 577] on link "Road safety" at bounding box center [357, 581] width 65 height 16
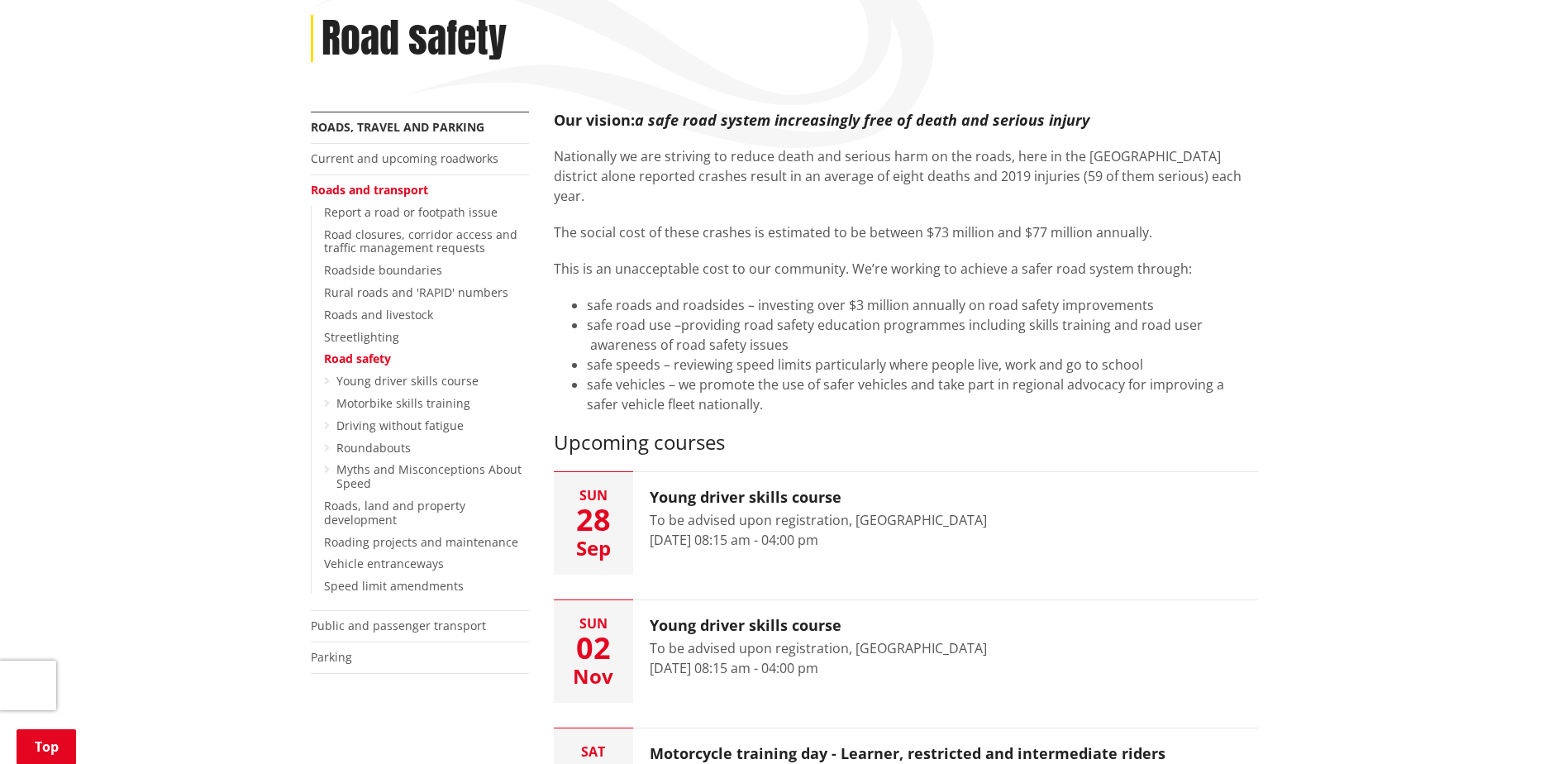
scroll to position [248, 0]
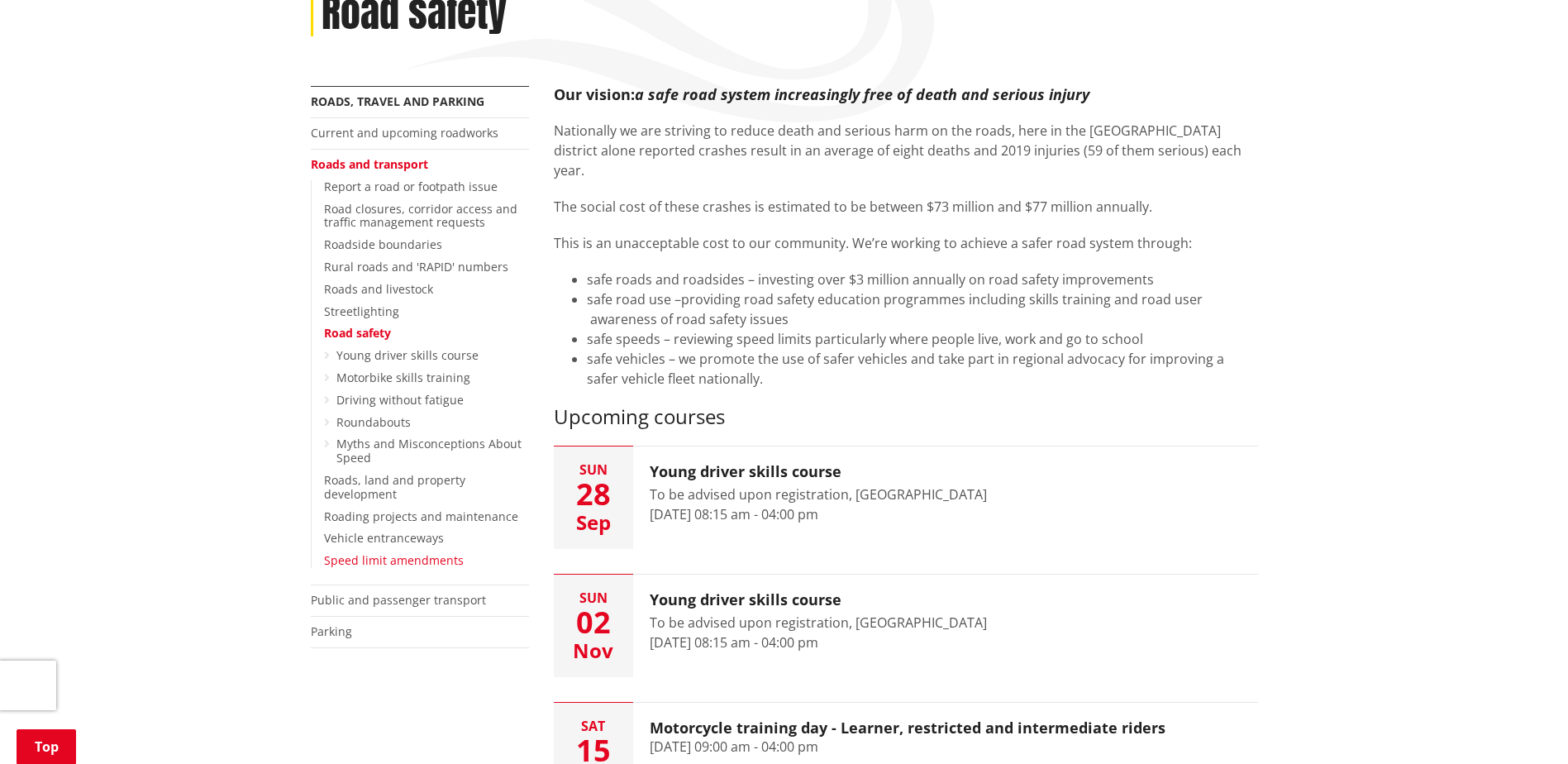
click at [376, 555] on link "Speed limit amendments" at bounding box center [394, 560] width 140 height 16
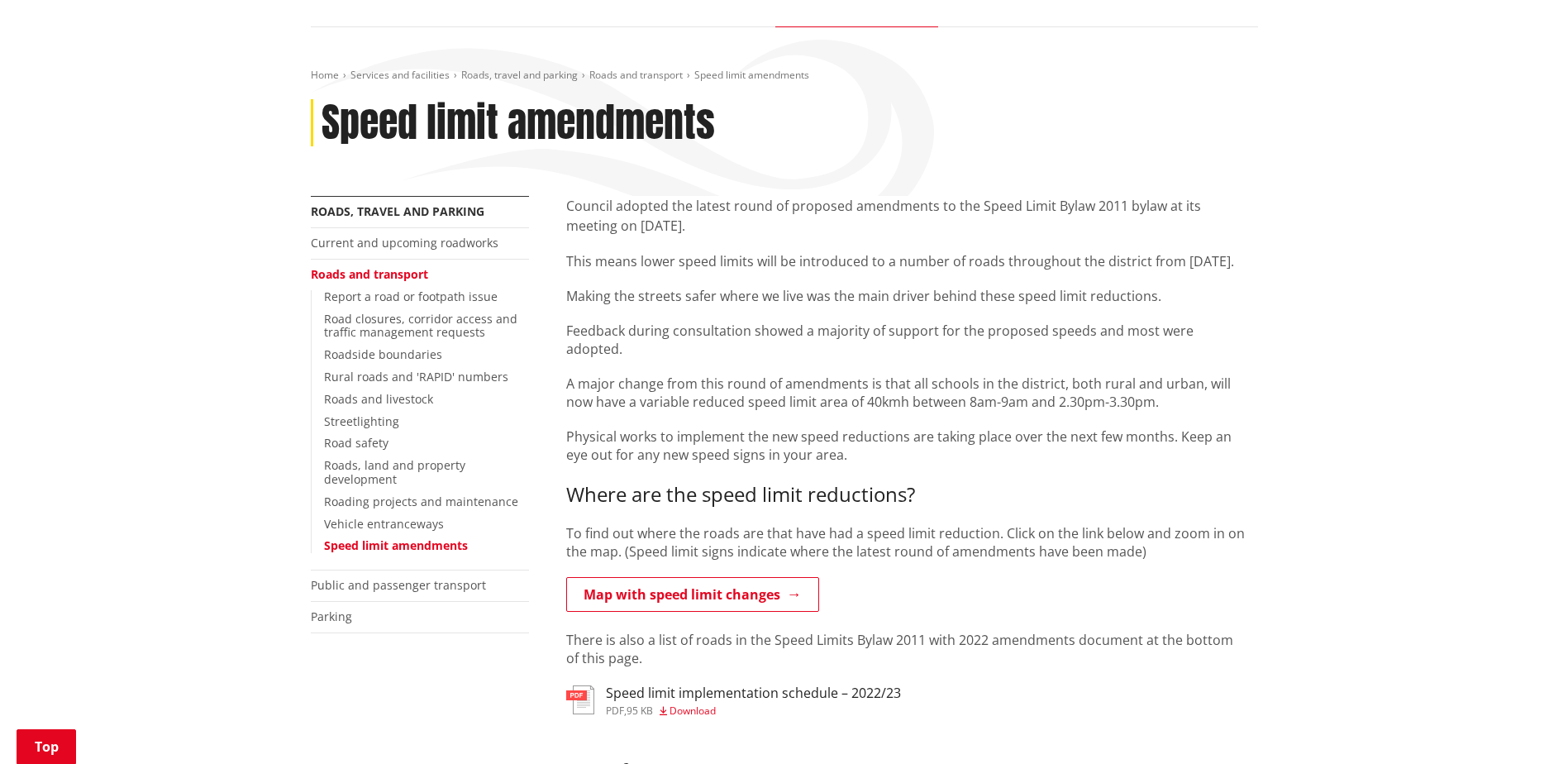
scroll to position [82, 0]
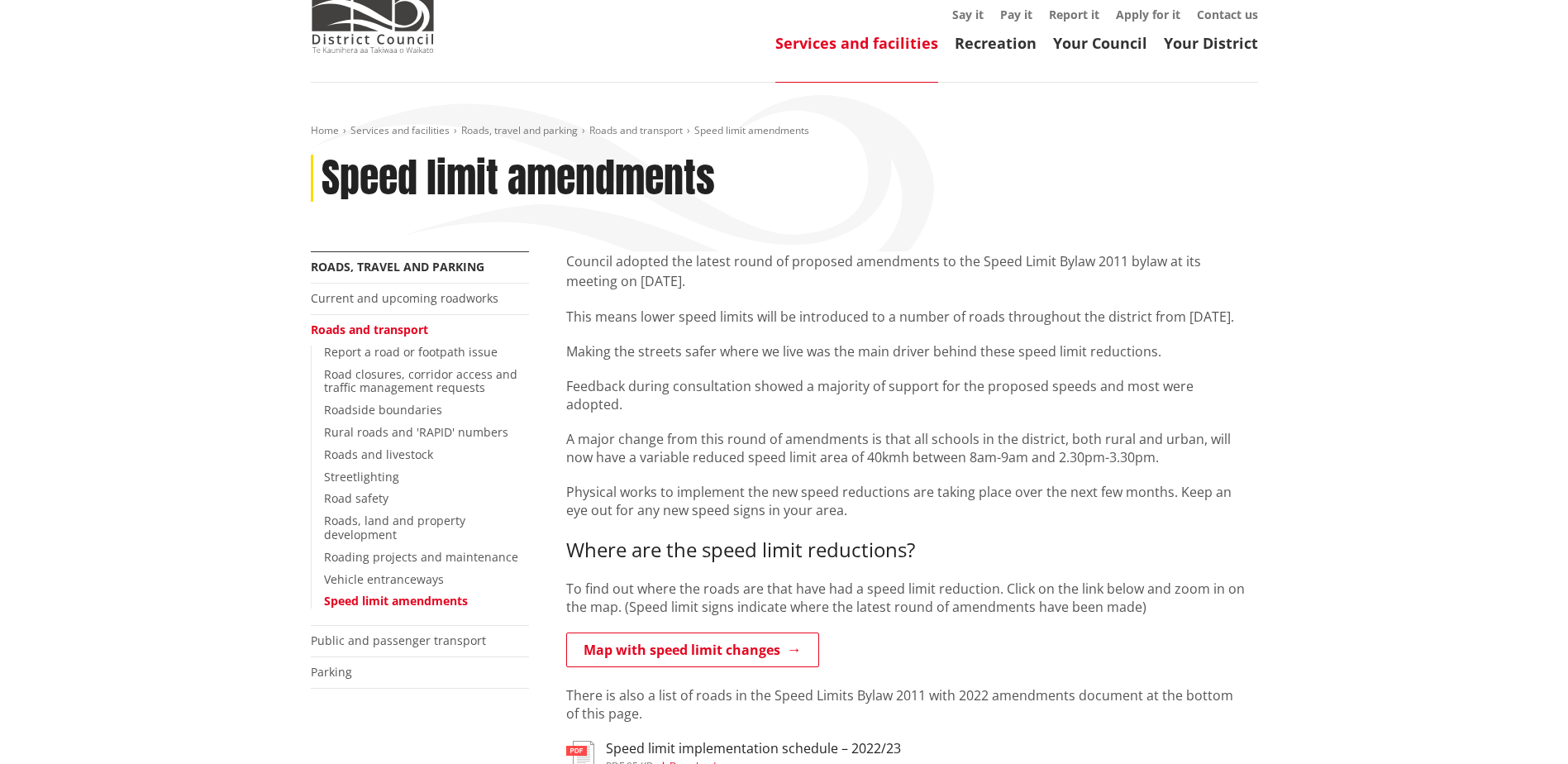
drag, startPoint x: 358, startPoint y: 500, endPoint x: 428, endPoint y: 501, distance: 70.0
click at [358, 500] on link "Road safety" at bounding box center [357, 499] width 65 height 16
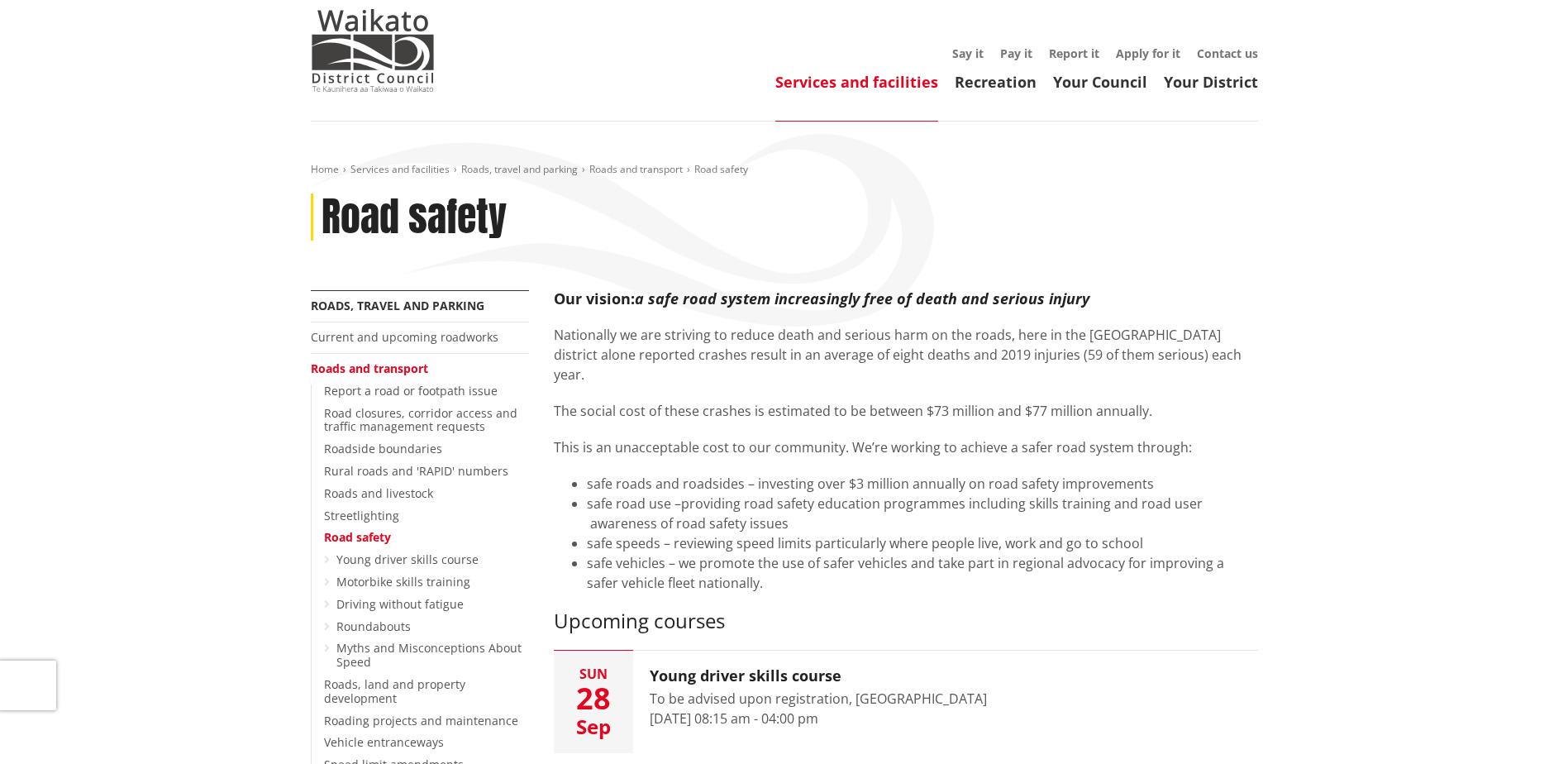
scroll to position [82, 0]
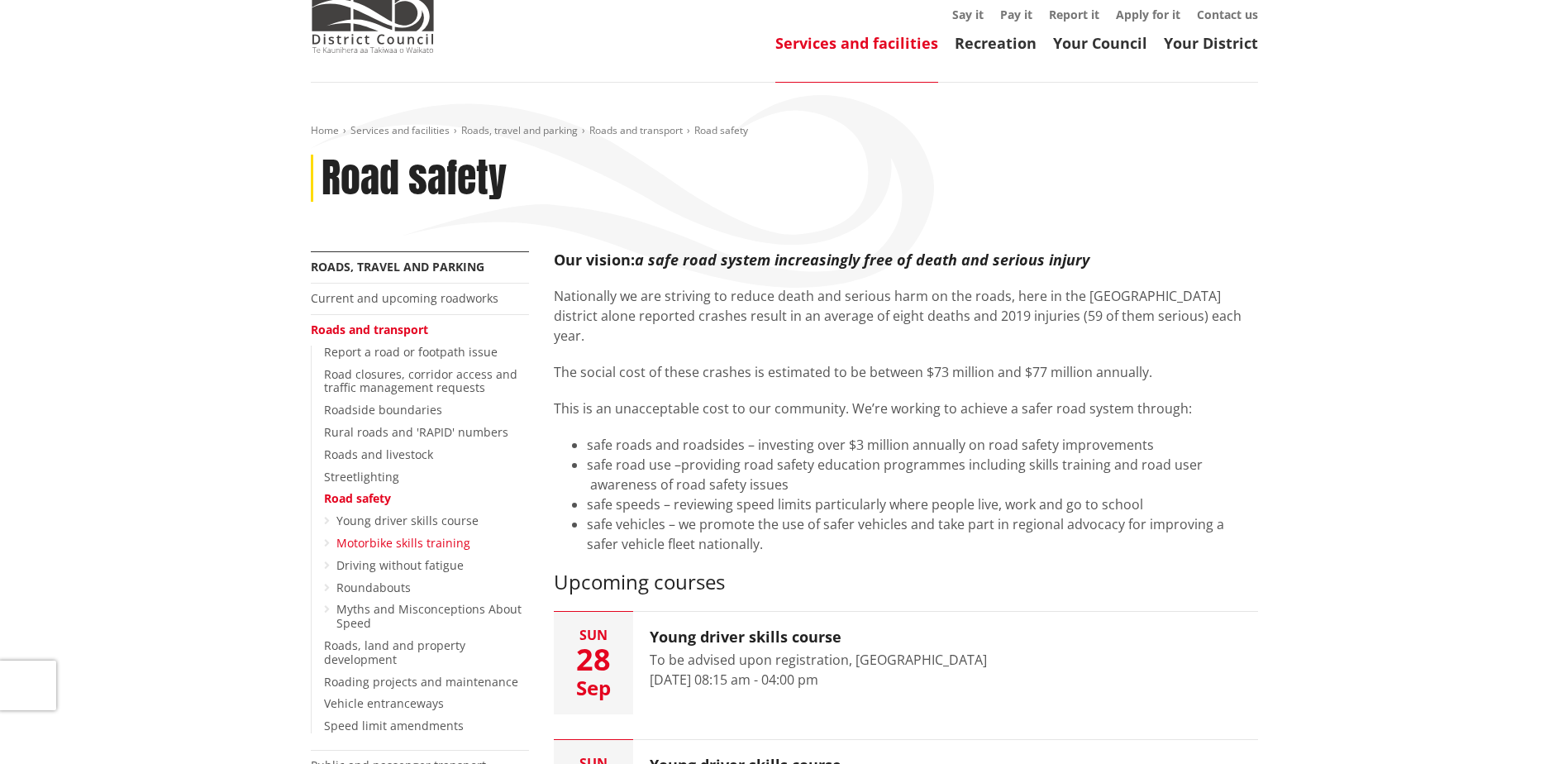
click at [380, 544] on link "Motorbike skills training" at bounding box center [403, 543] width 134 height 16
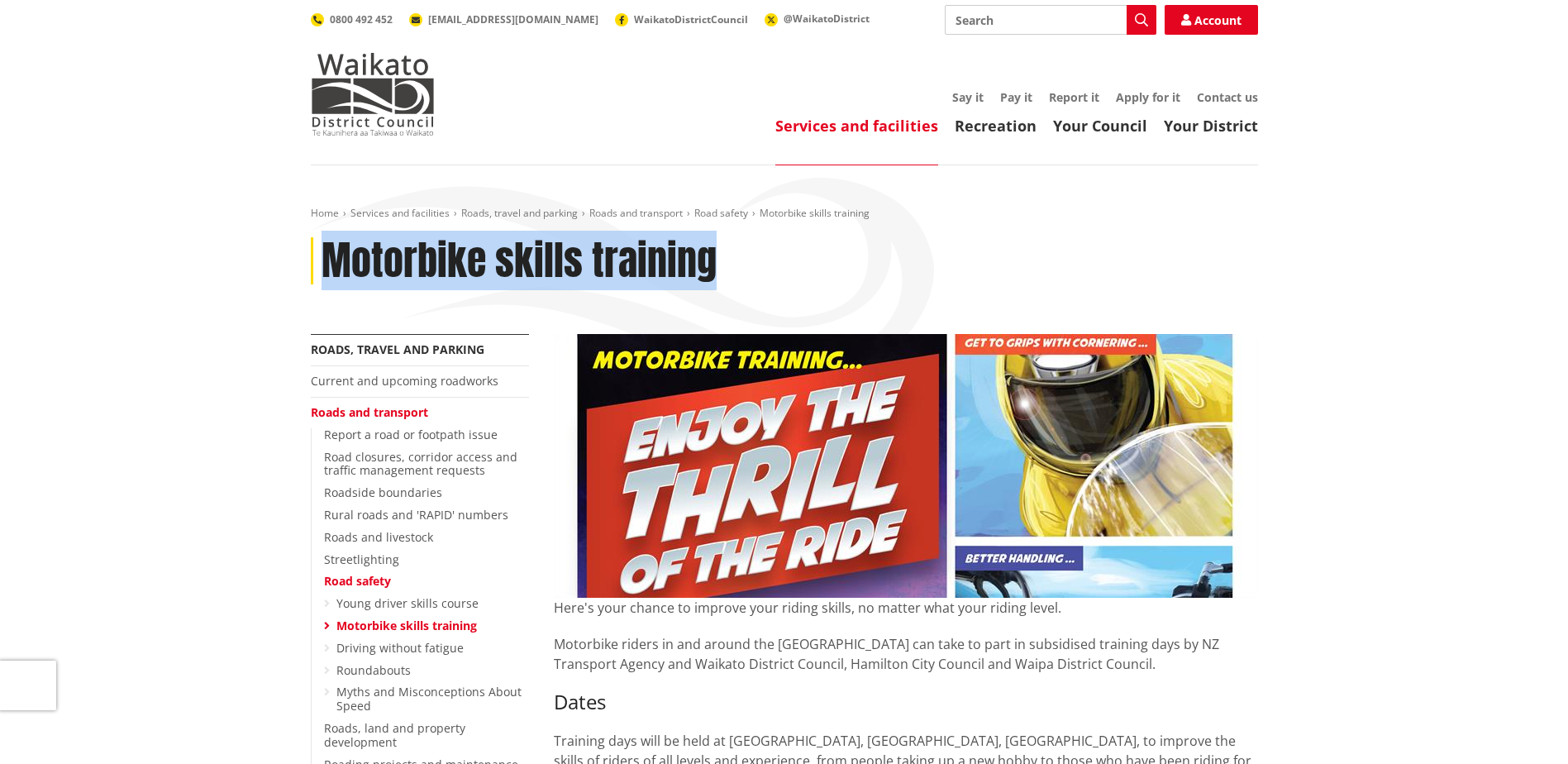
drag, startPoint x: 352, startPoint y: 250, endPoint x: 718, endPoint y: 252, distance: 366.0
click at [718, 252] on div "Motorbike skills training" at bounding box center [784, 261] width 948 height 48
drag, startPoint x: 718, startPoint y: 252, endPoint x: 675, endPoint y: 255, distance: 43.1
copy h1 "Motorbike skills training"
click at [380, 648] on link "Driving without fatigue" at bounding box center [400, 648] width 127 height 16
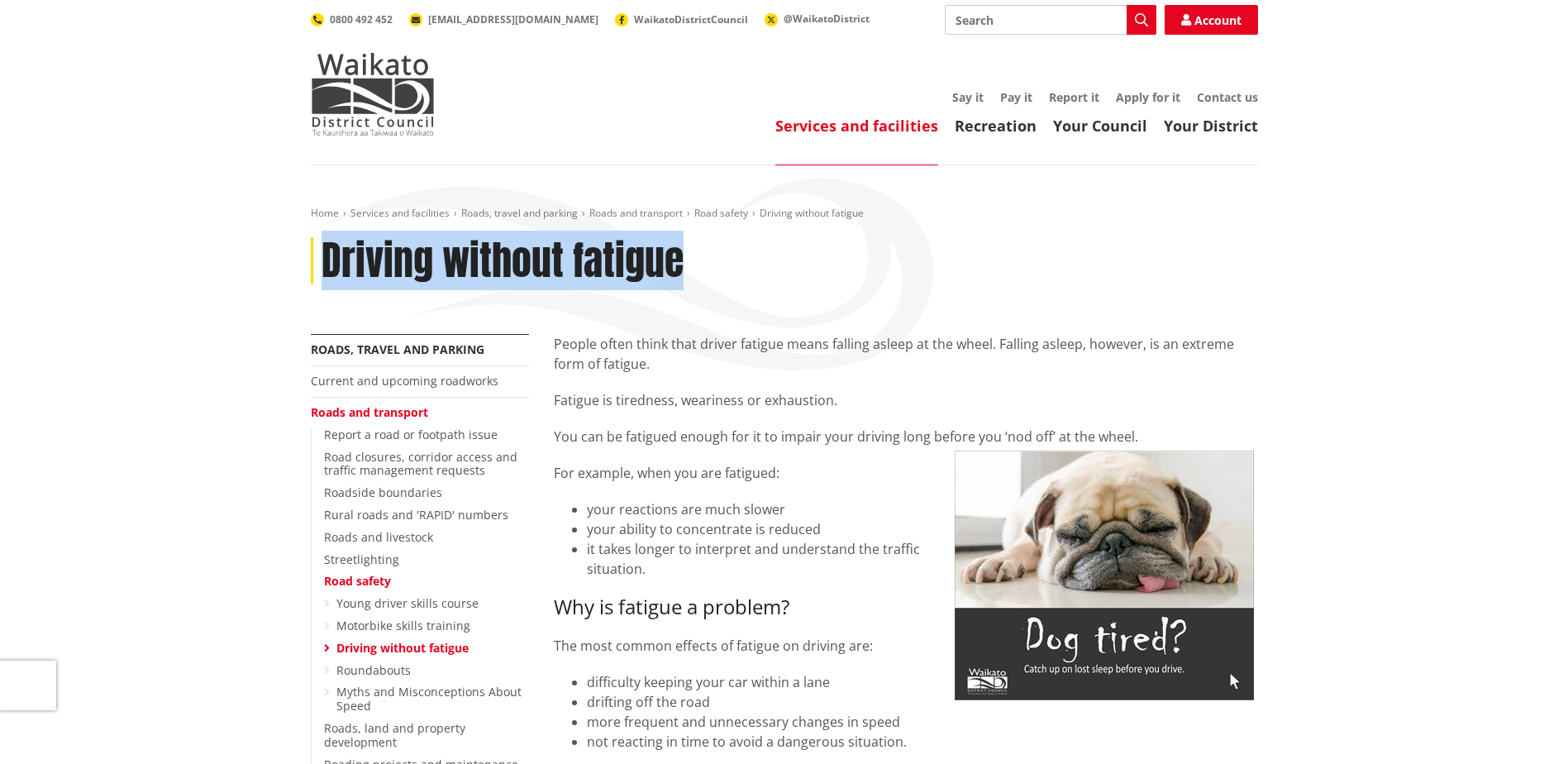
drag, startPoint x: 330, startPoint y: 248, endPoint x: 695, endPoint y: 265, distance: 365.4
click at [695, 265] on div "Driving without fatigue" at bounding box center [784, 261] width 948 height 48
drag, startPoint x: 695, startPoint y: 265, endPoint x: 613, endPoint y: 253, distance: 82.9
copy h1 "Driving without fatigue"
drag, startPoint x: 368, startPoint y: 669, endPoint x: 435, endPoint y: 668, distance: 67.0
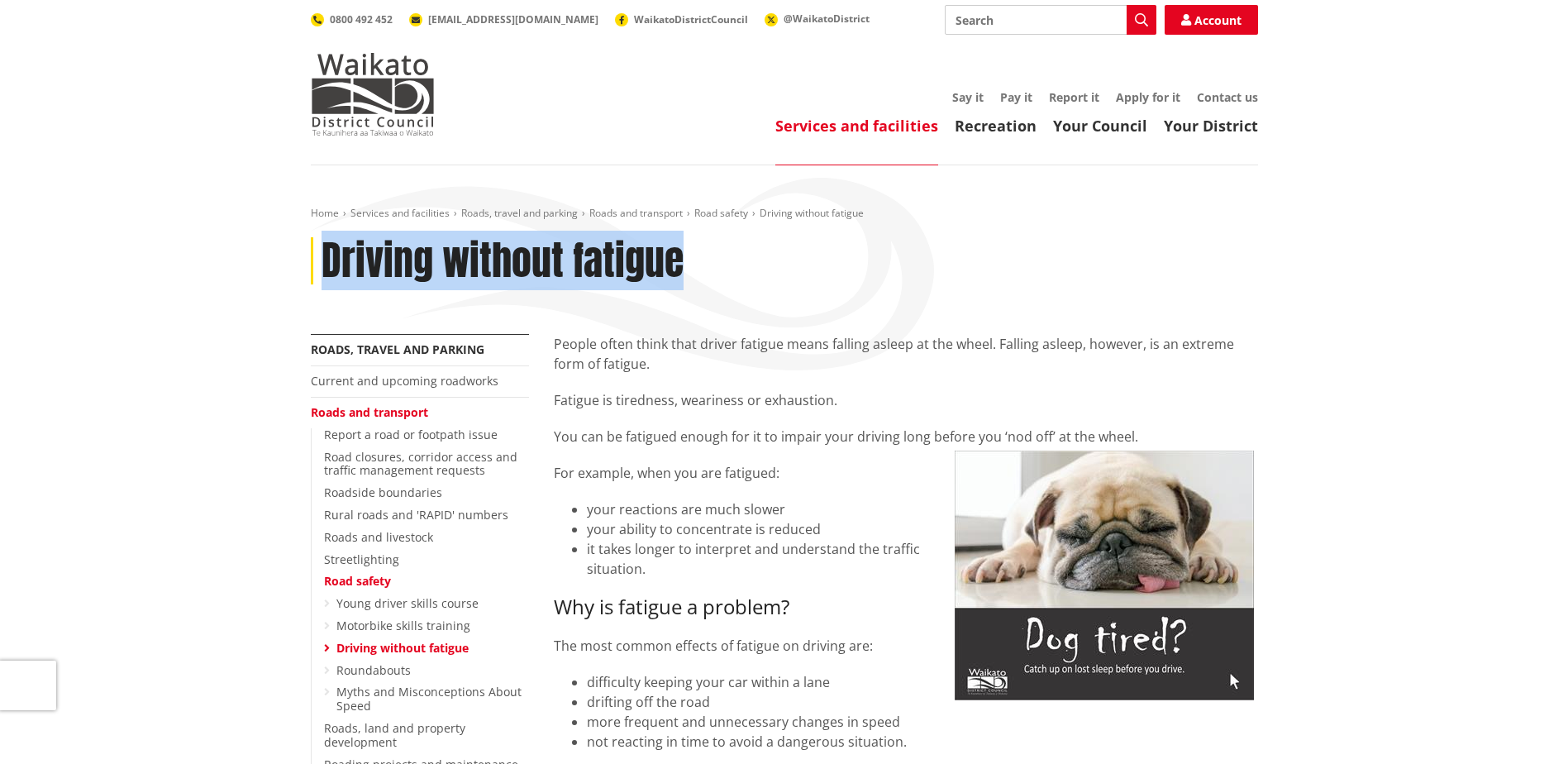
click at [368, 669] on link "Roundabouts" at bounding box center [373, 671] width 74 height 16
